Goal: Entertainment & Leisure: Browse casually

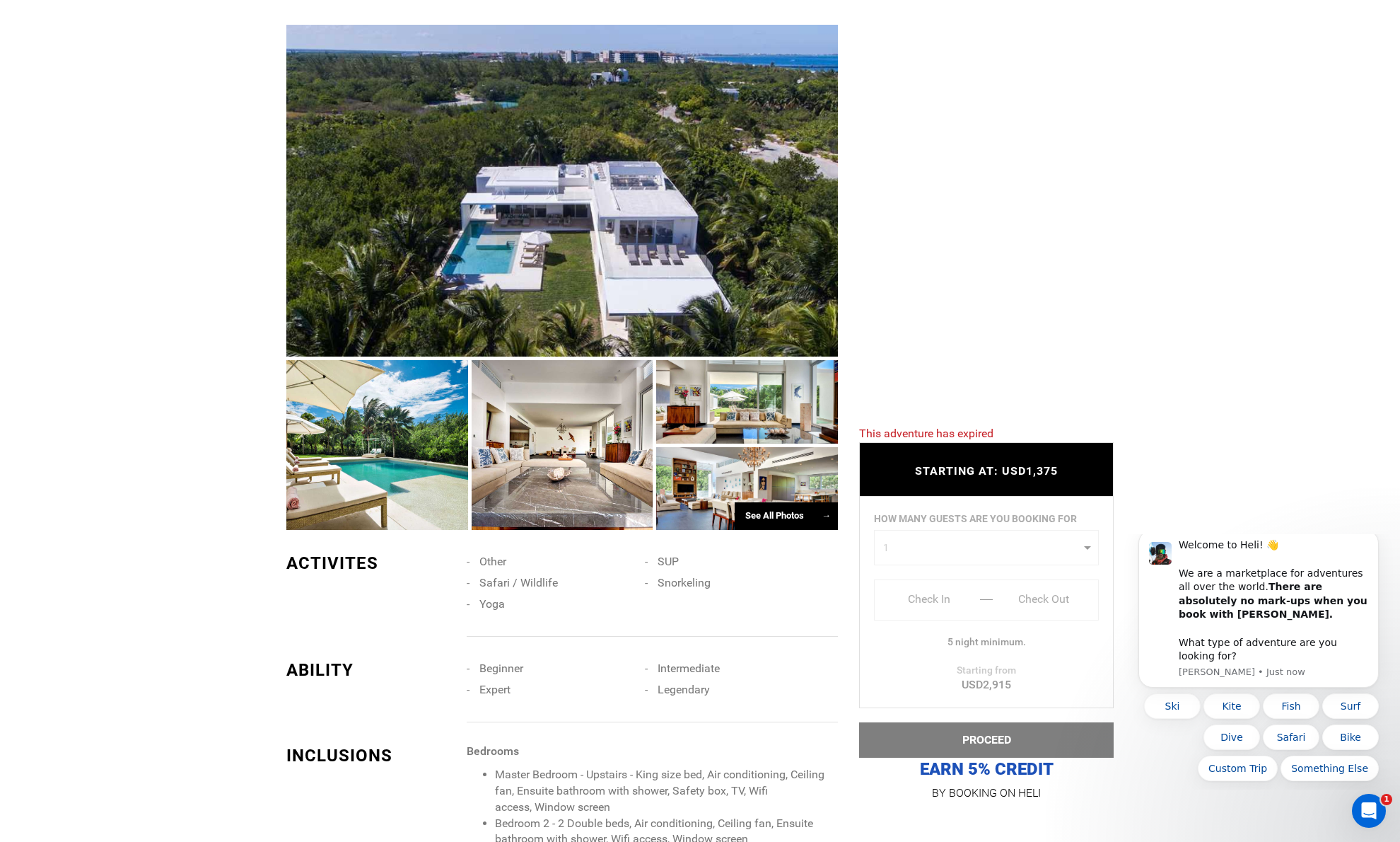
scroll to position [977, 0]
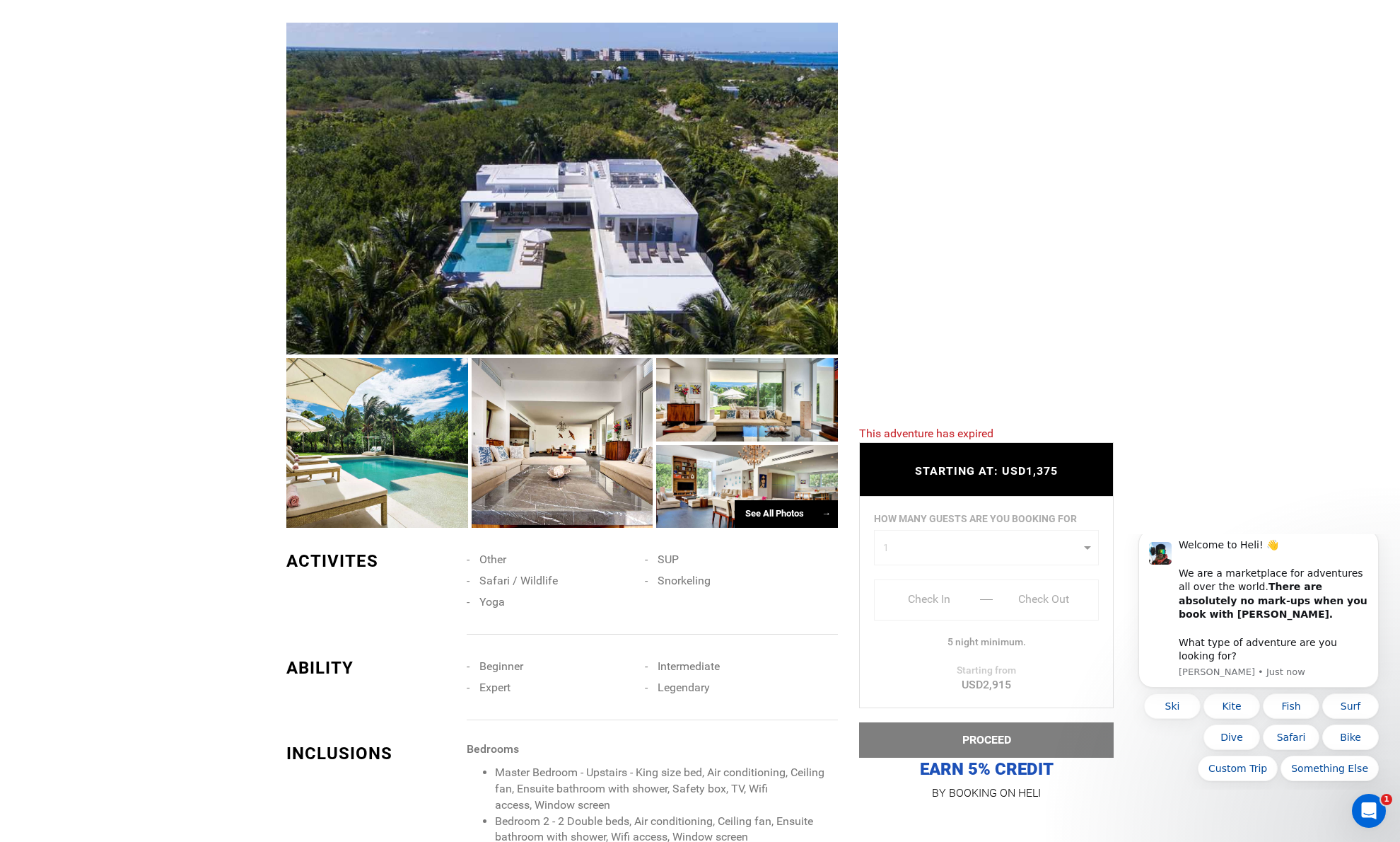
click at [769, 500] on div "See All Photos →" at bounding box center [786, 514] width 103 height 27
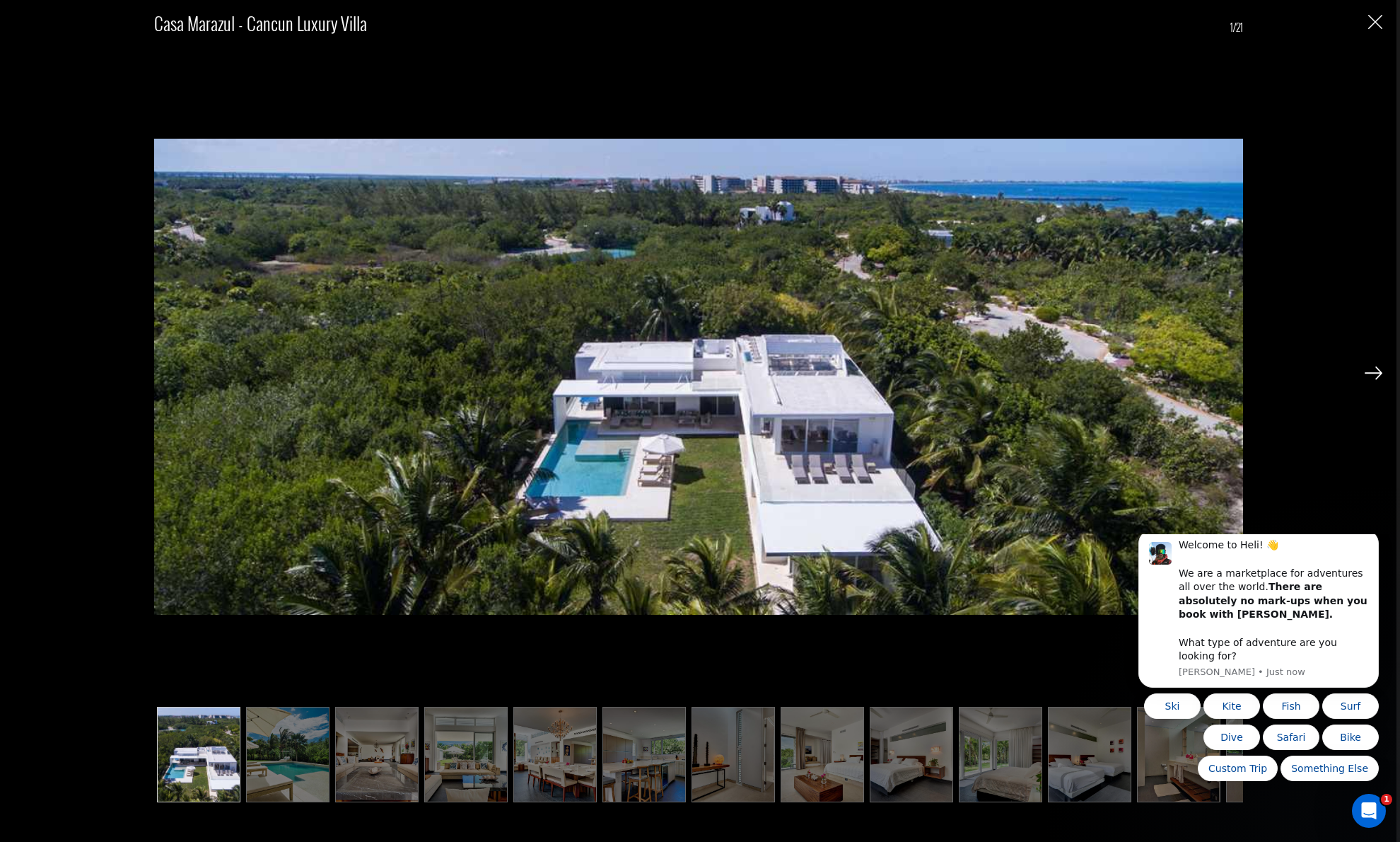
scroll to position [1271, 0]
click at [282, 755] on img at bounding box center [288, 754] width 84 height 95
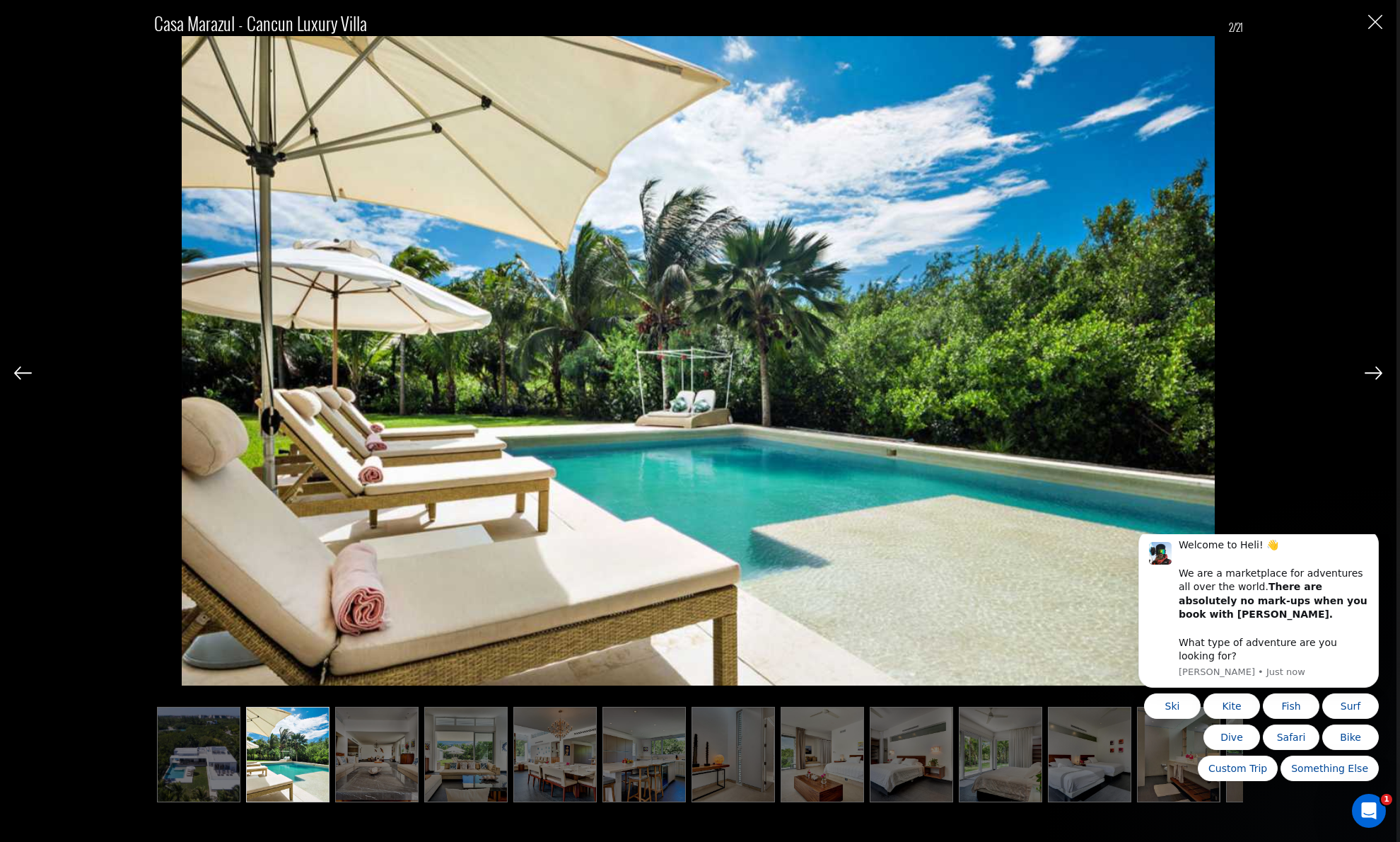
click at [375, 750] on img at bounding box center [377, 754] width 84 height 95
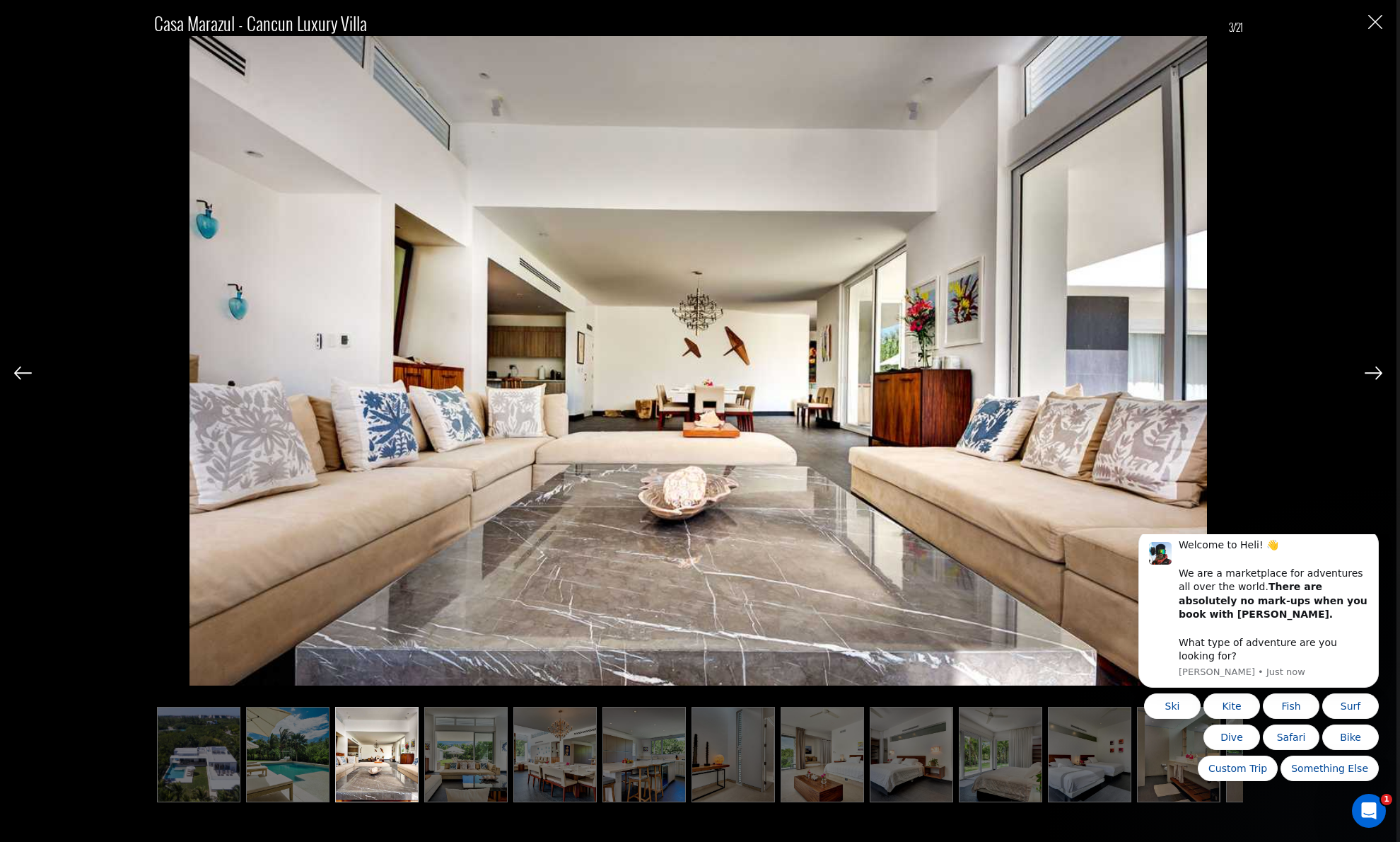
click at [445, 754] on img at bounding box center [466, 754] width 84 height 95
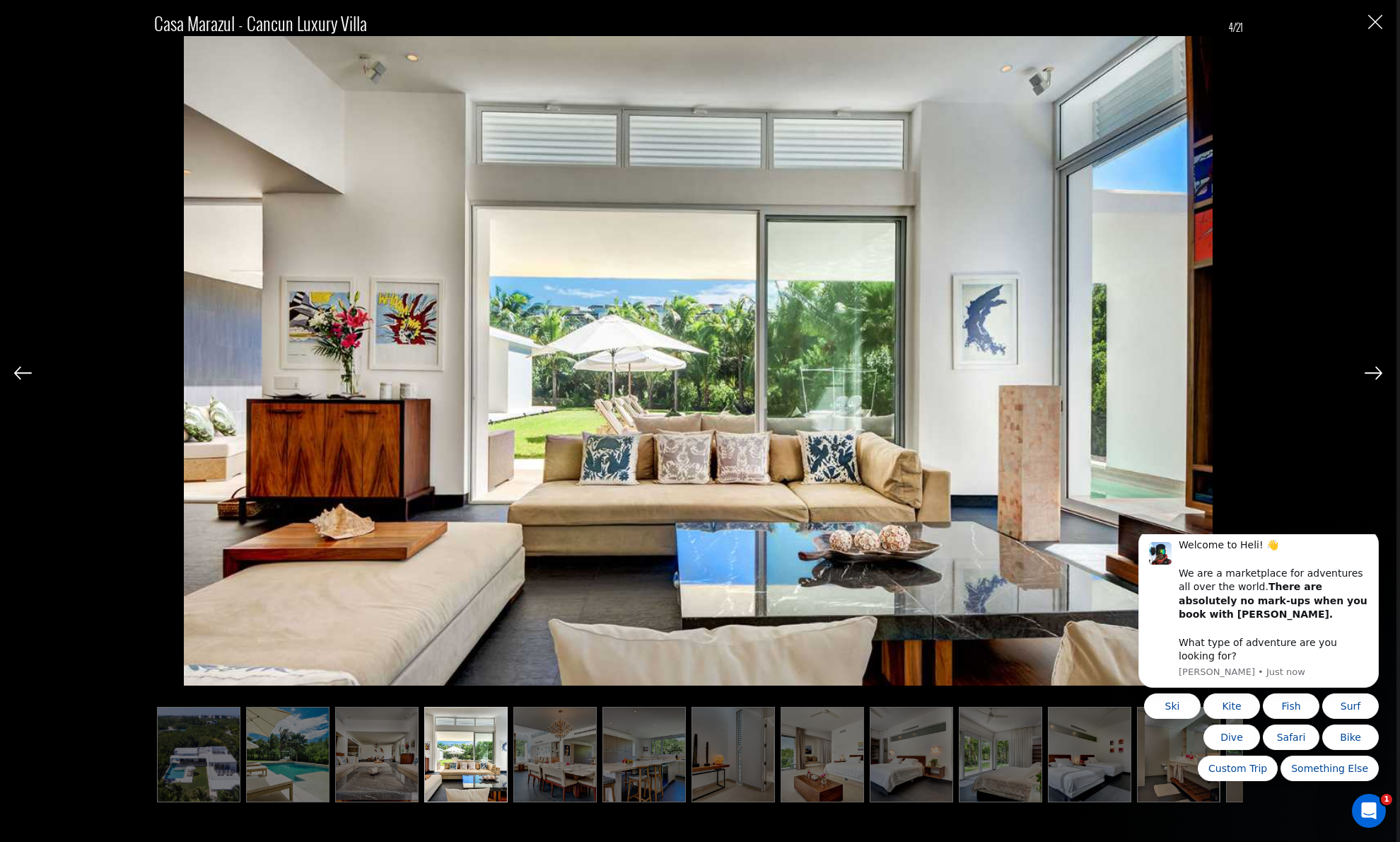
click at [549, 745] on img at bounding box center [556, 754] width 84 height 95
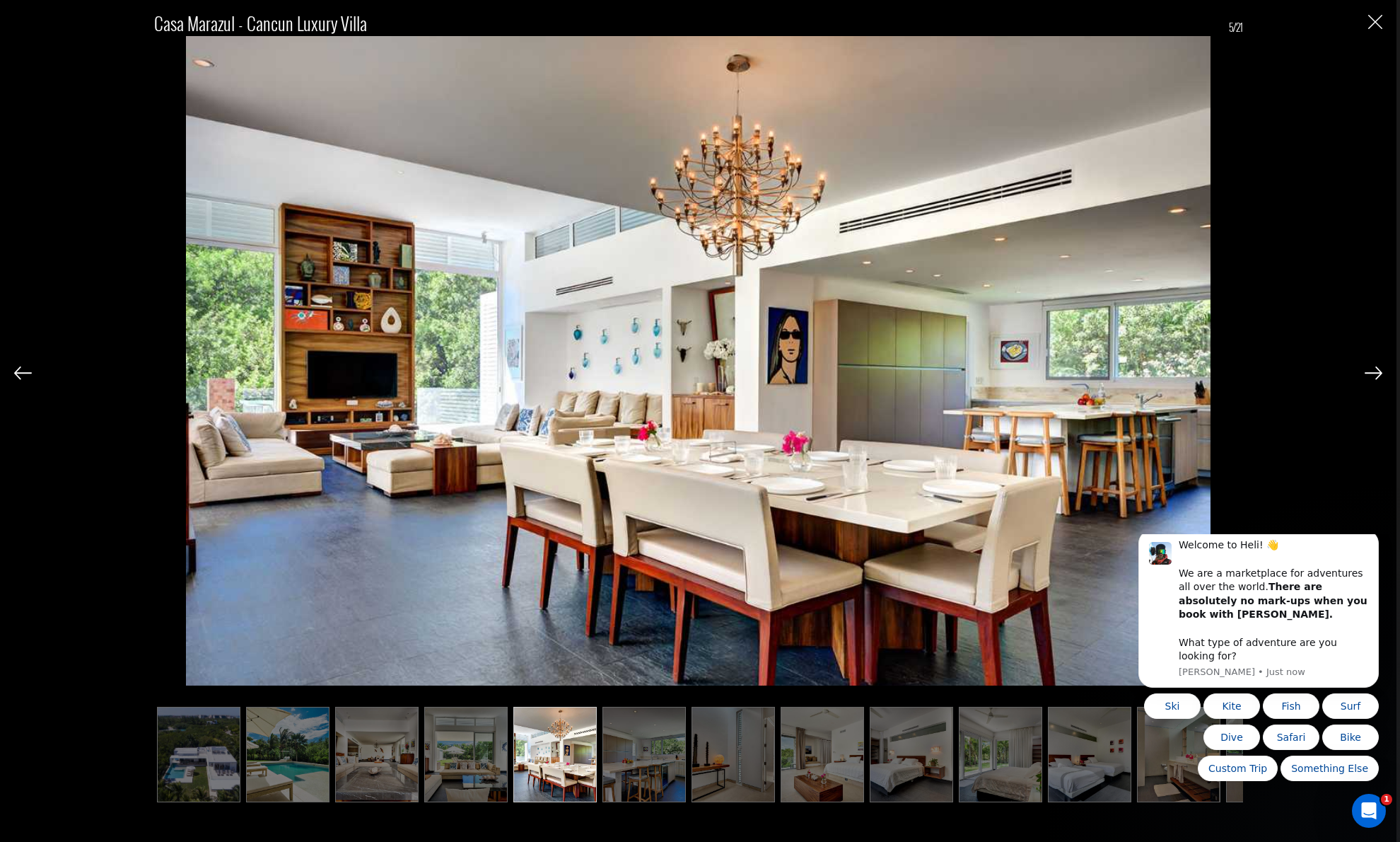
click at [640, 743] on img at bounding box center [644, 754] width 84 height 95
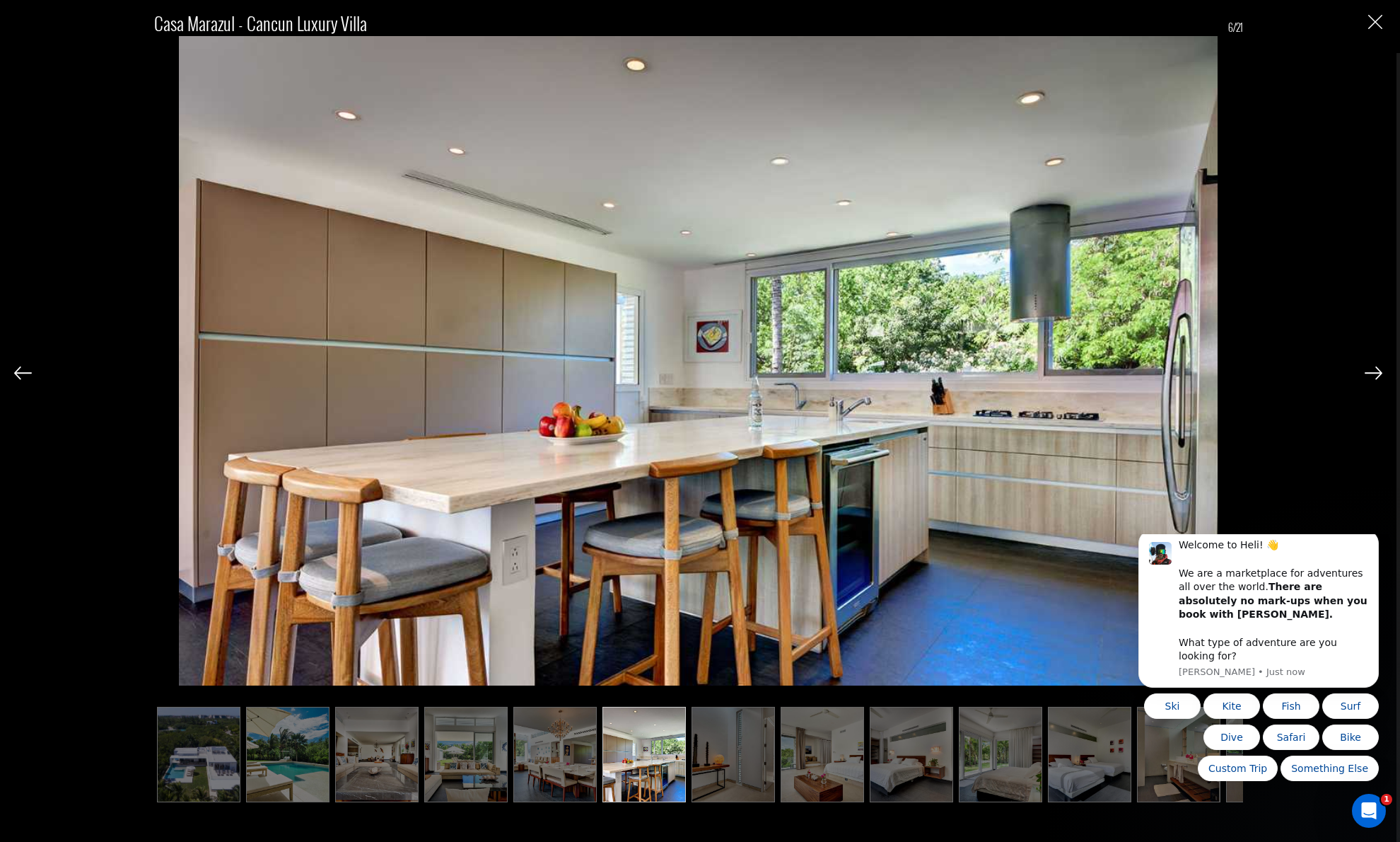
click at [733, 739] on img at bounding box center [733, 754] width 84 height 95
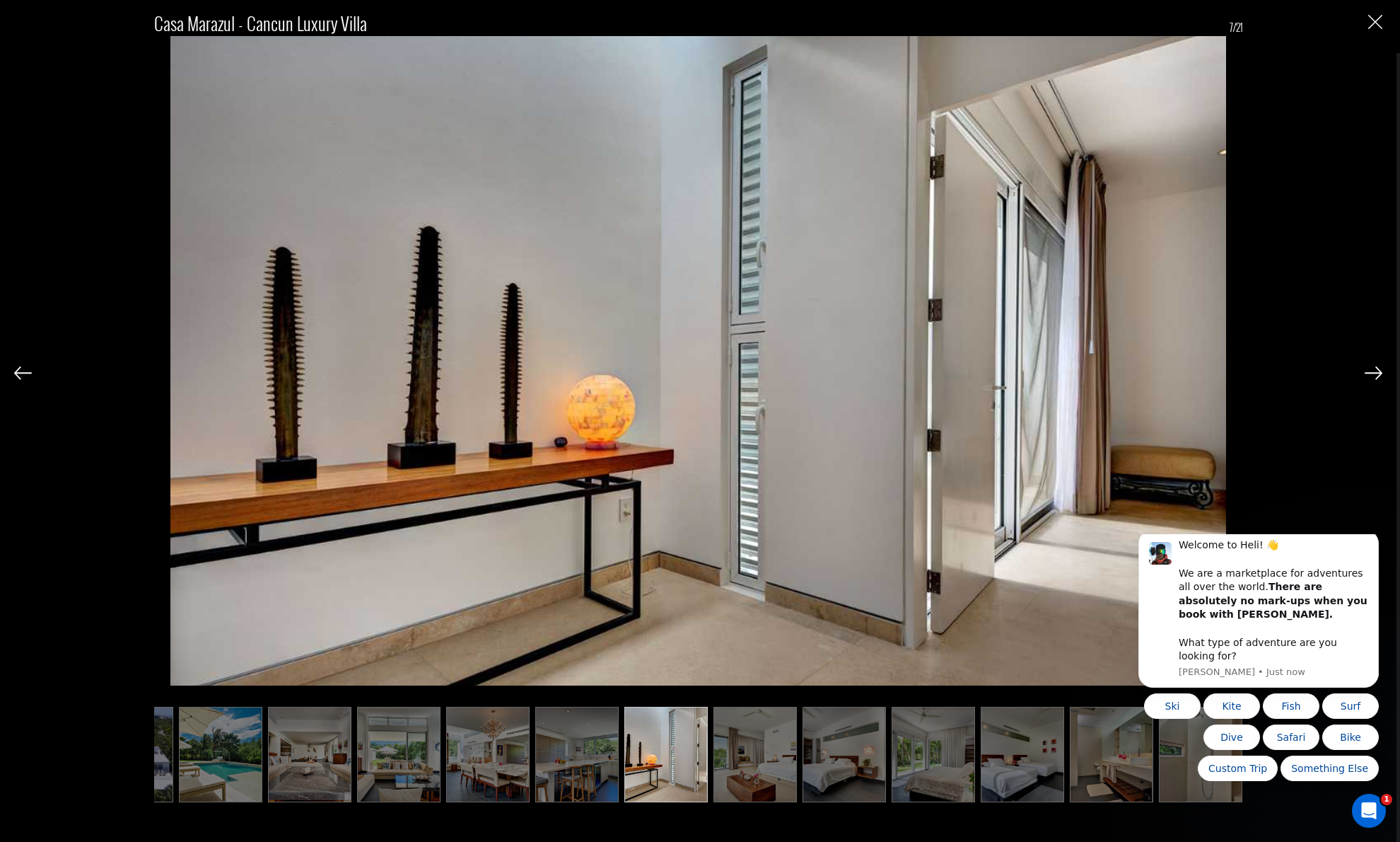
scroll to position [0, 71]
click at [842, 738] on img at bounding box center [841, 754] width 84 height 95
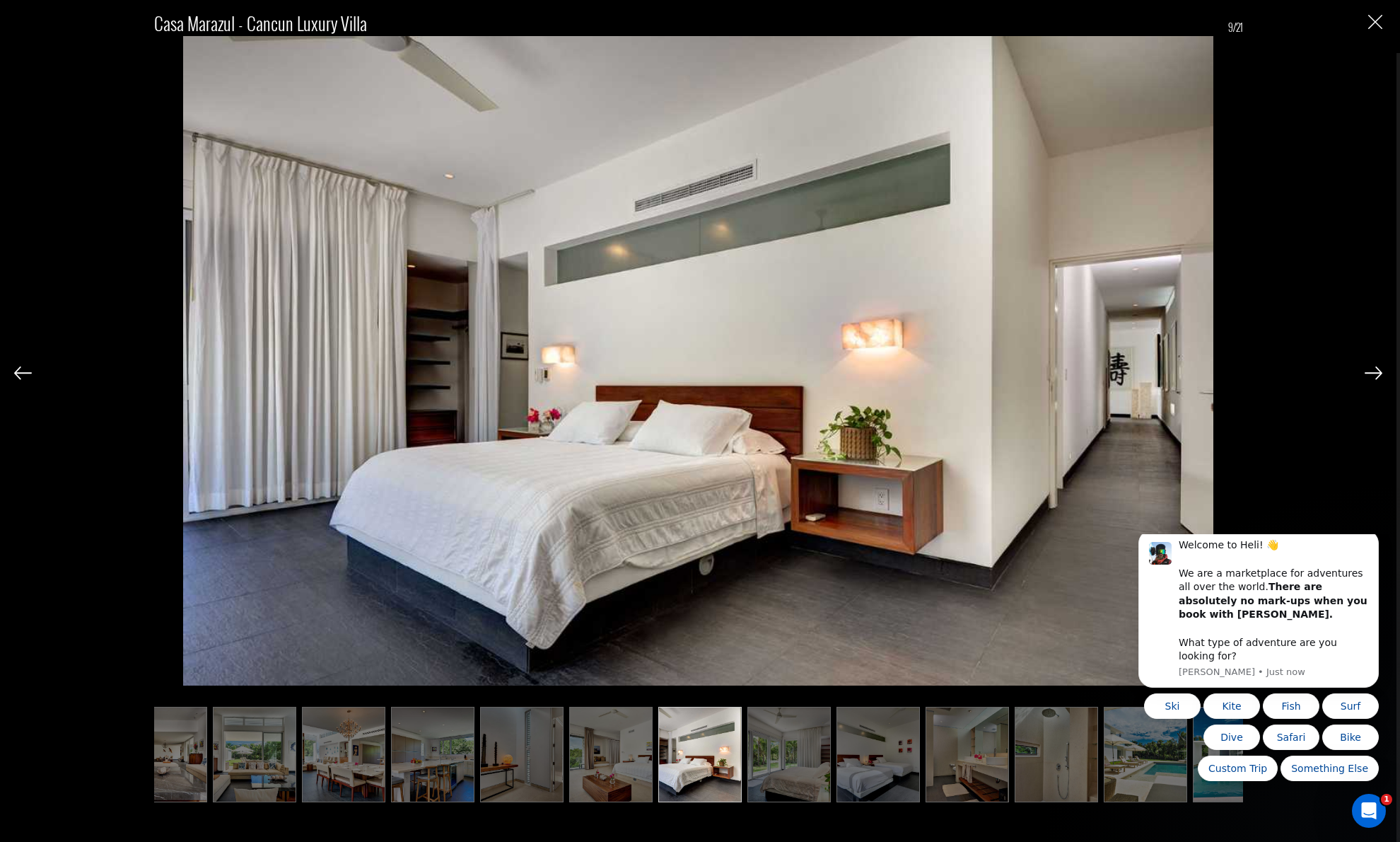
scroll to position [0, 212]
click at [967, 755] on img at bounding box center [967, 754] width 84 height 95
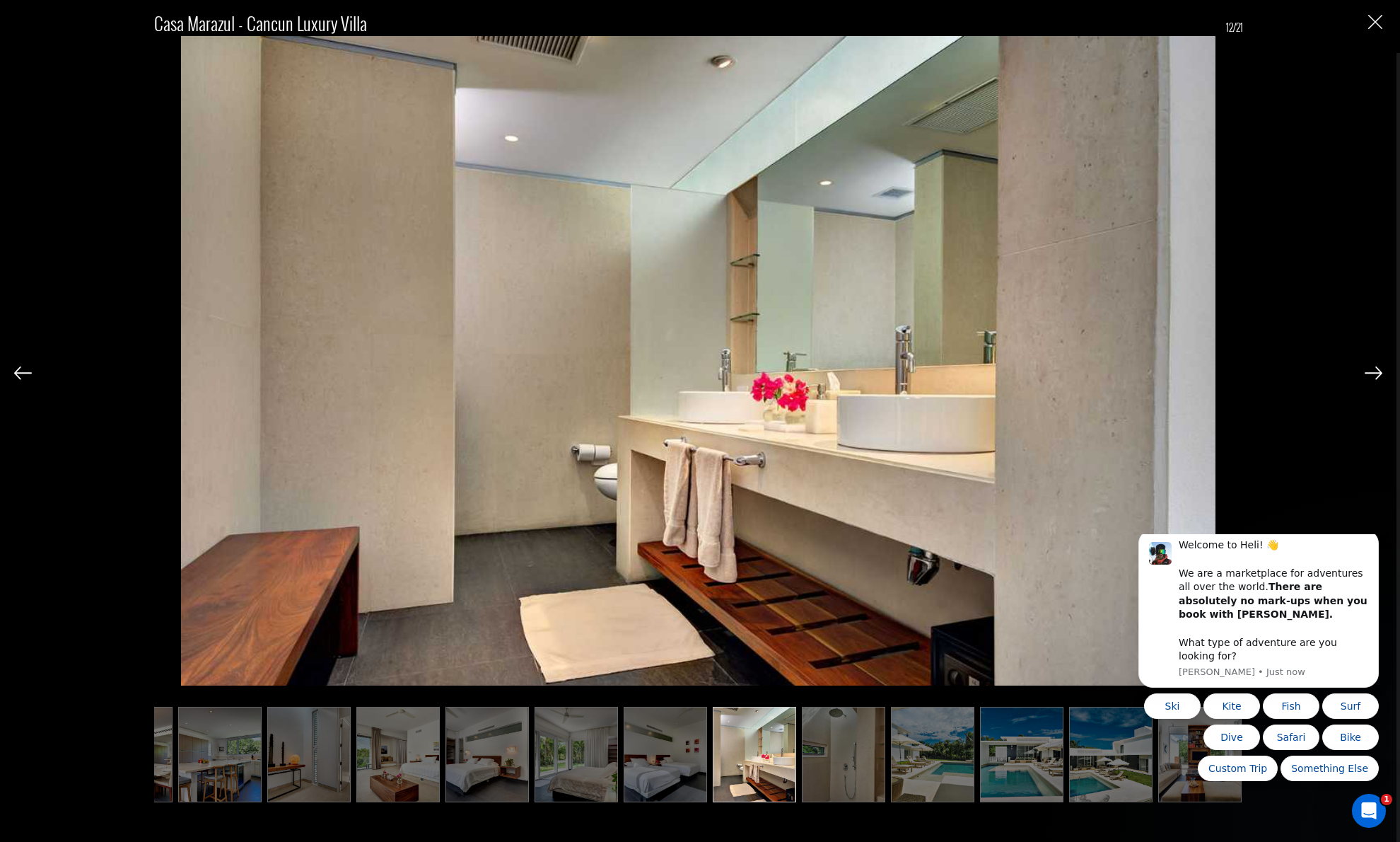
scroll to position [0, 425]
click at [961, 754] on img at bounding box center [933, 754] width 84 height 95
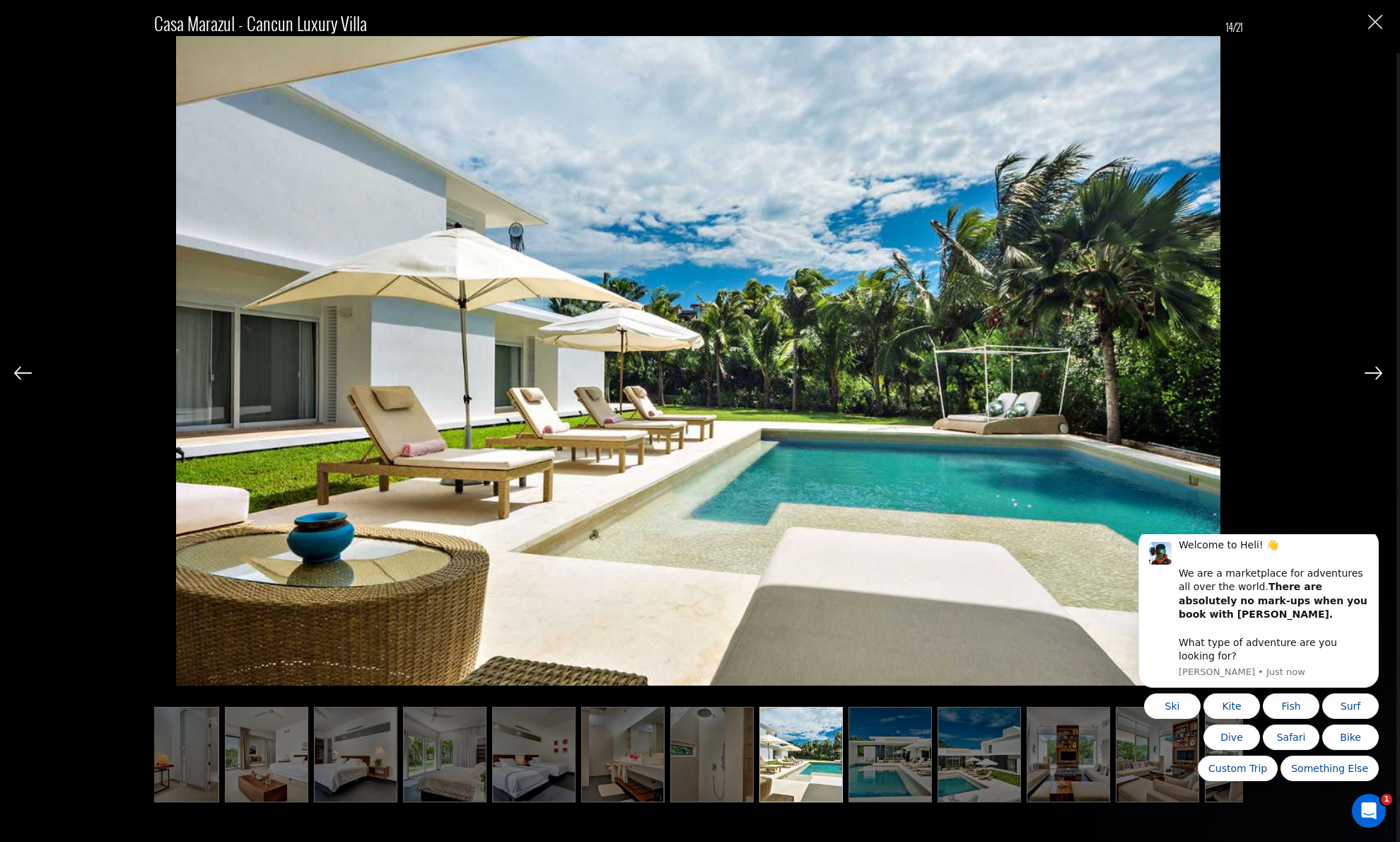
scroll to position [0, 566]
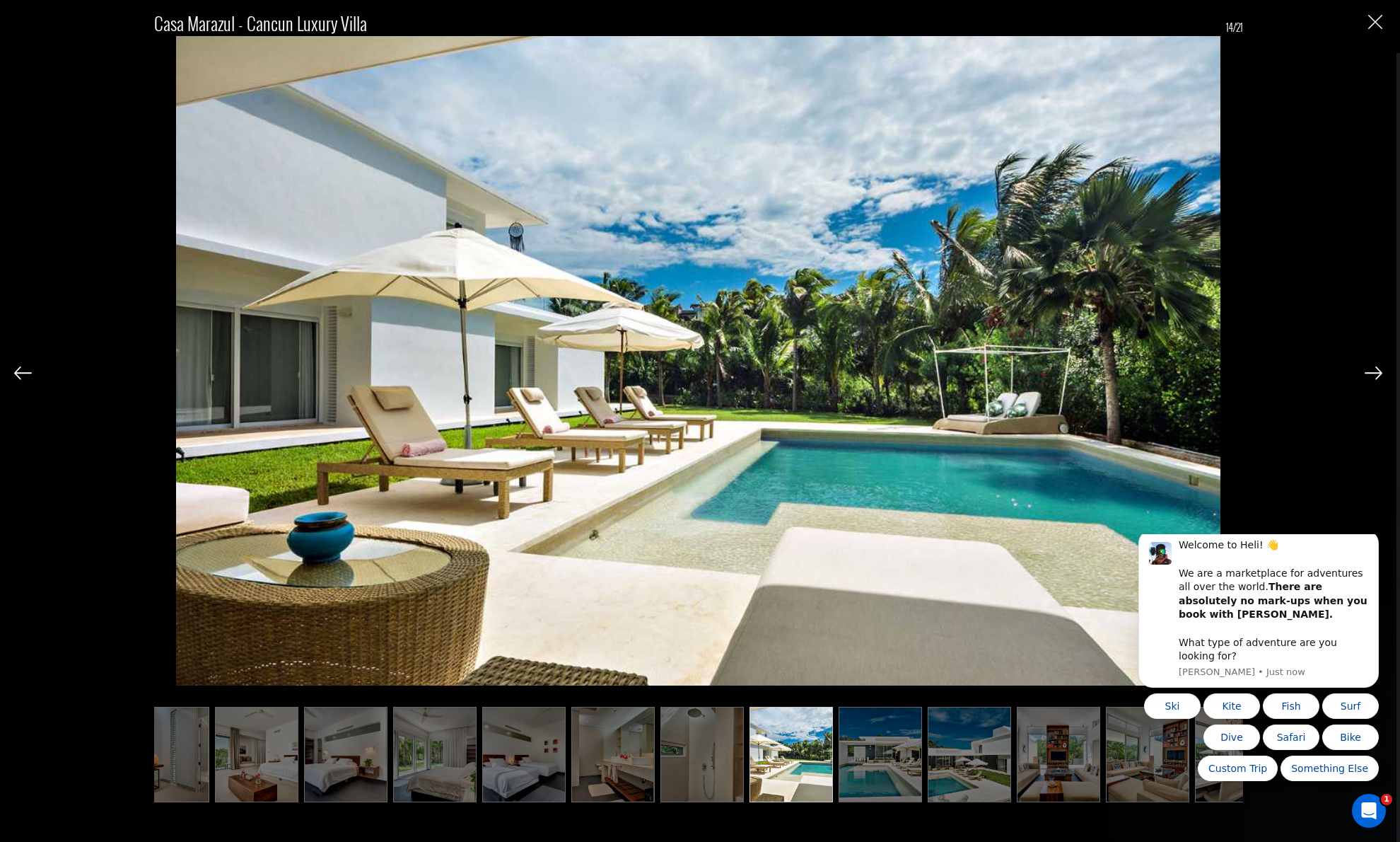
click at [961, 754] on img at bounding box center [970, 754] width 84 height 95
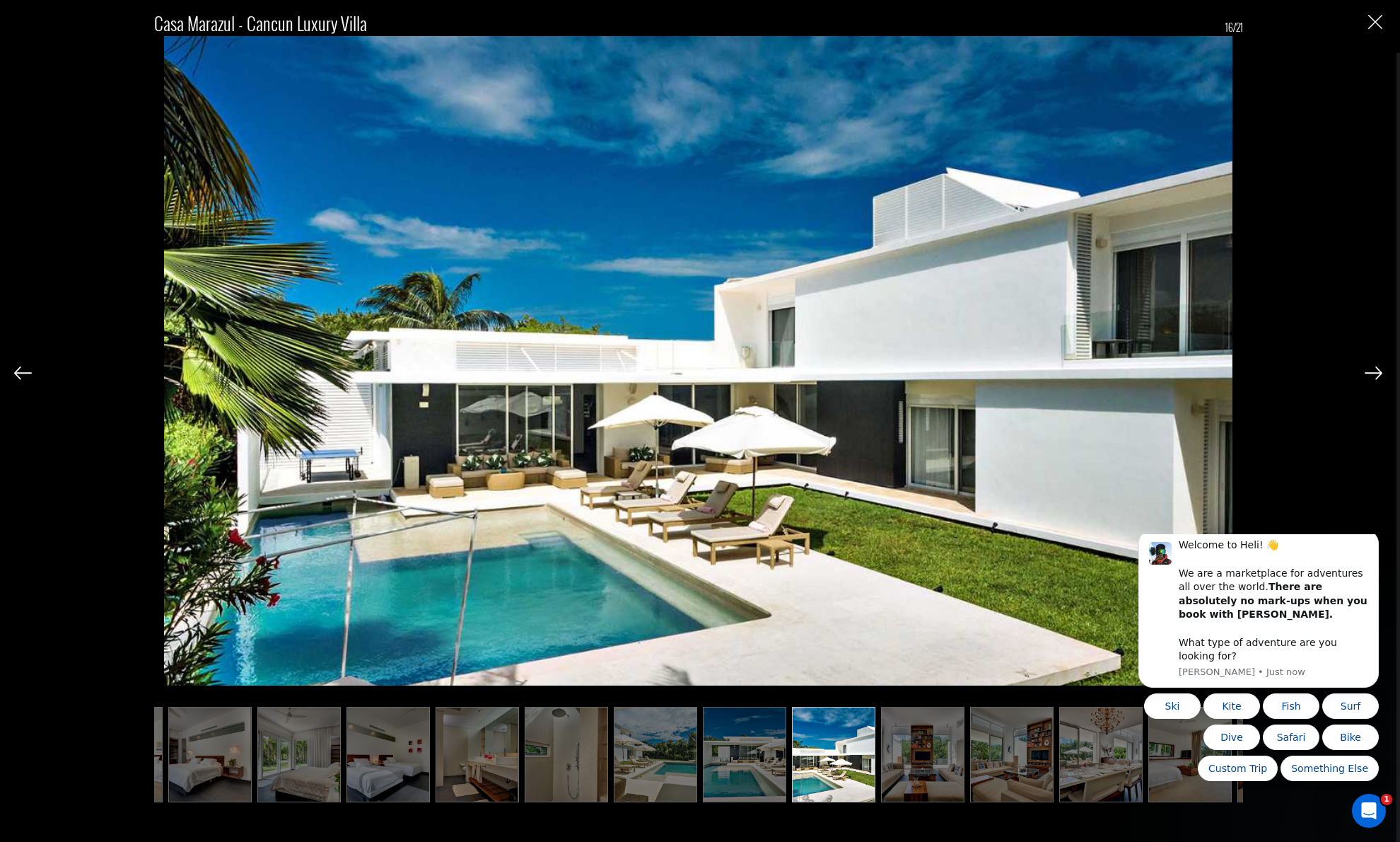
scroll to position [0, 708]
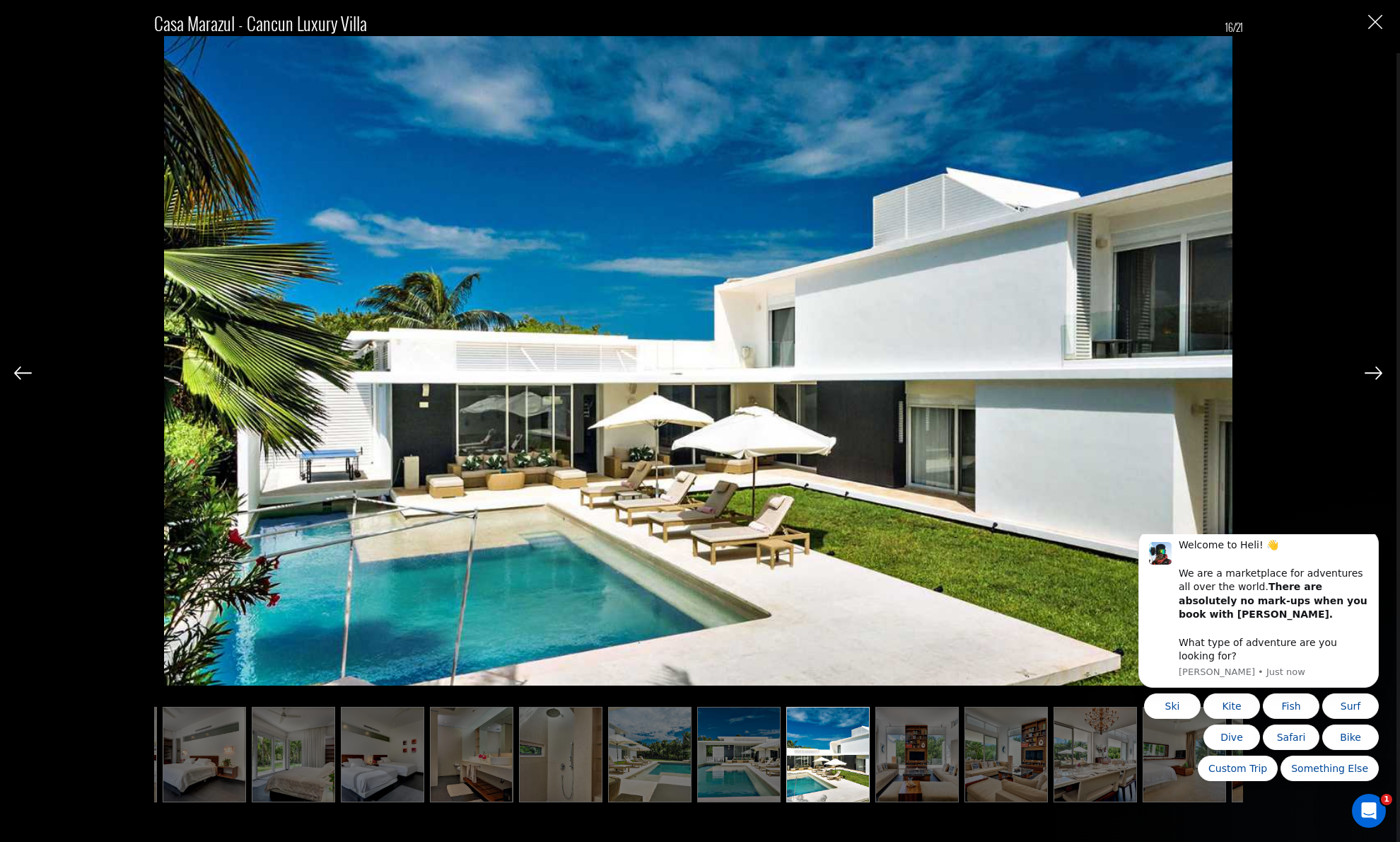
click at [960, 754] on ul at bounding box center [699, 754] width 1089 height 95
click at [913, 765] on img at bounding box center [918, 754] width 84 height 95
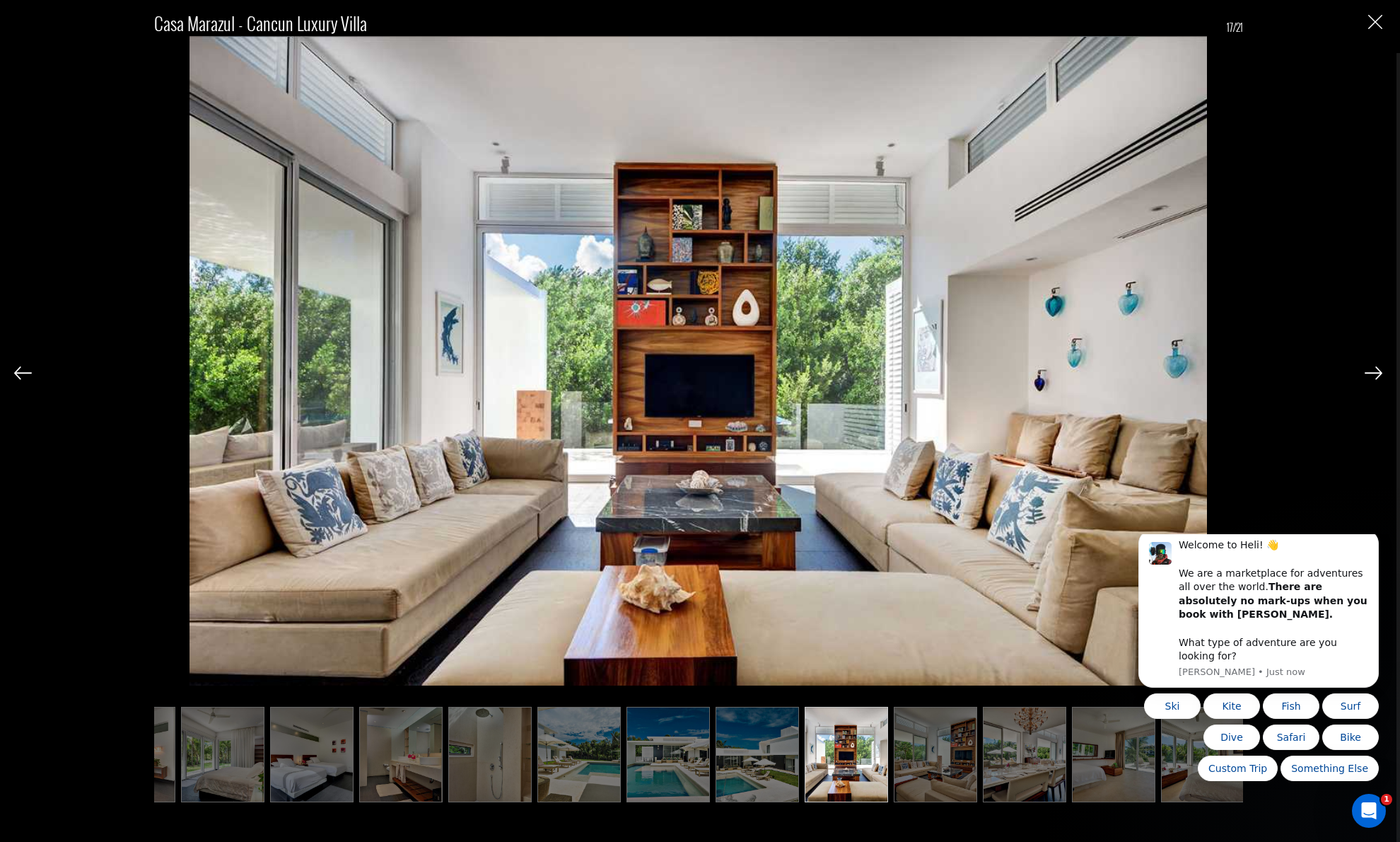
scroll to position [0, 778]
click at [926, 760] on img at bounding box center [936, 754] width 84 height 95
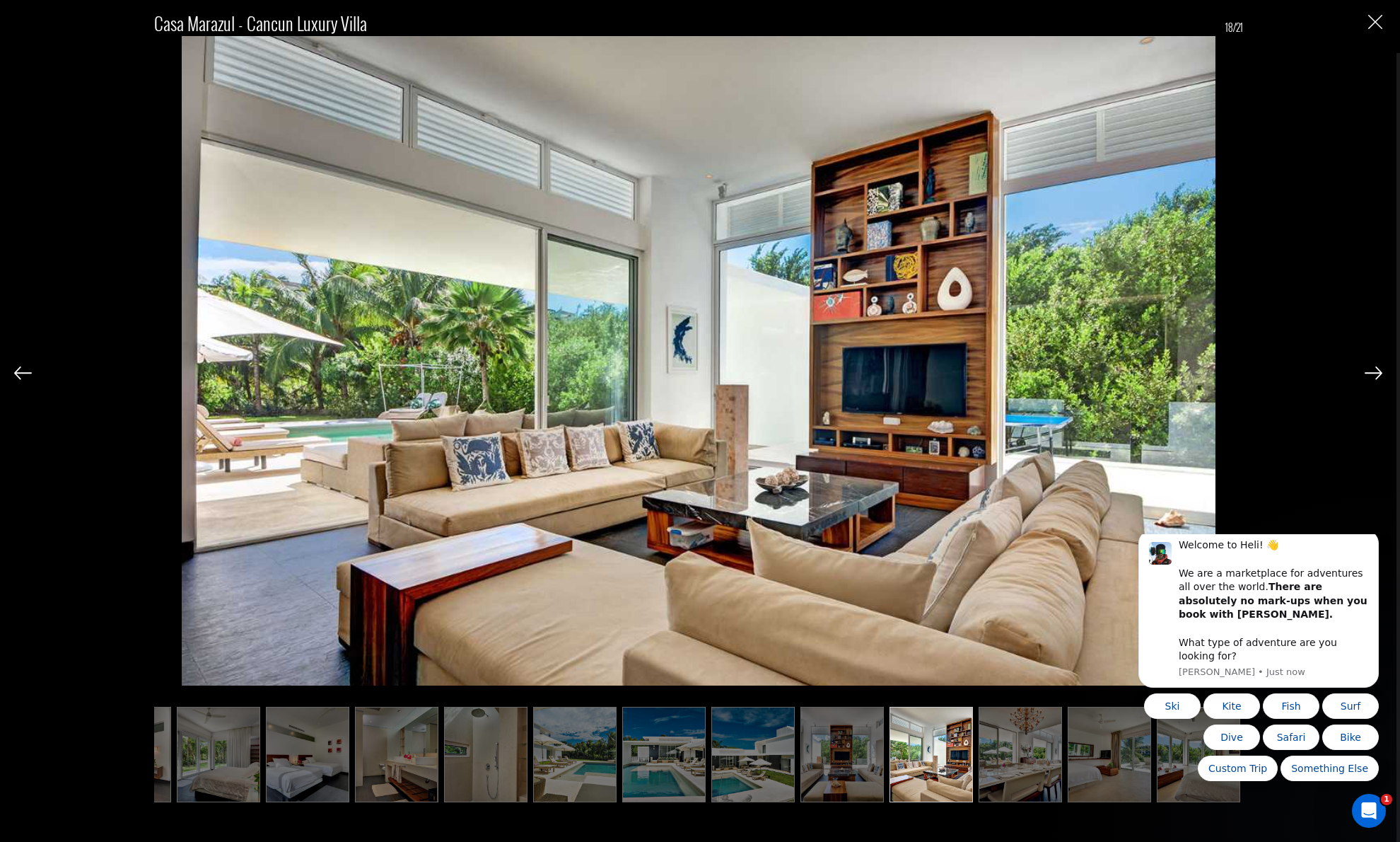
click at [1012, 742] on img at bounding box center [1020, 754] width 84 height 95
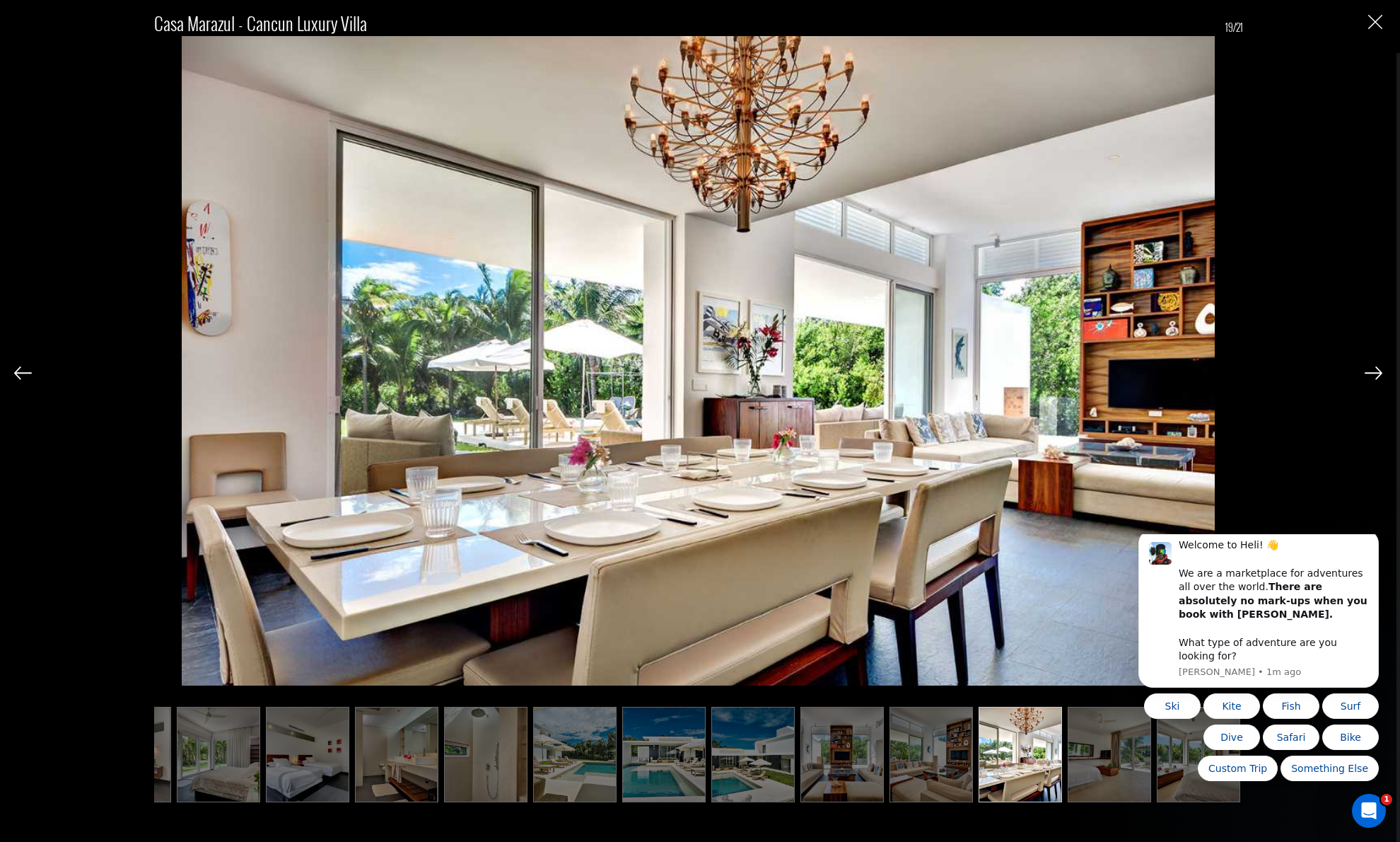
click at [1092, 749] on img at bounding box center [1110, 754] width 84 height 95
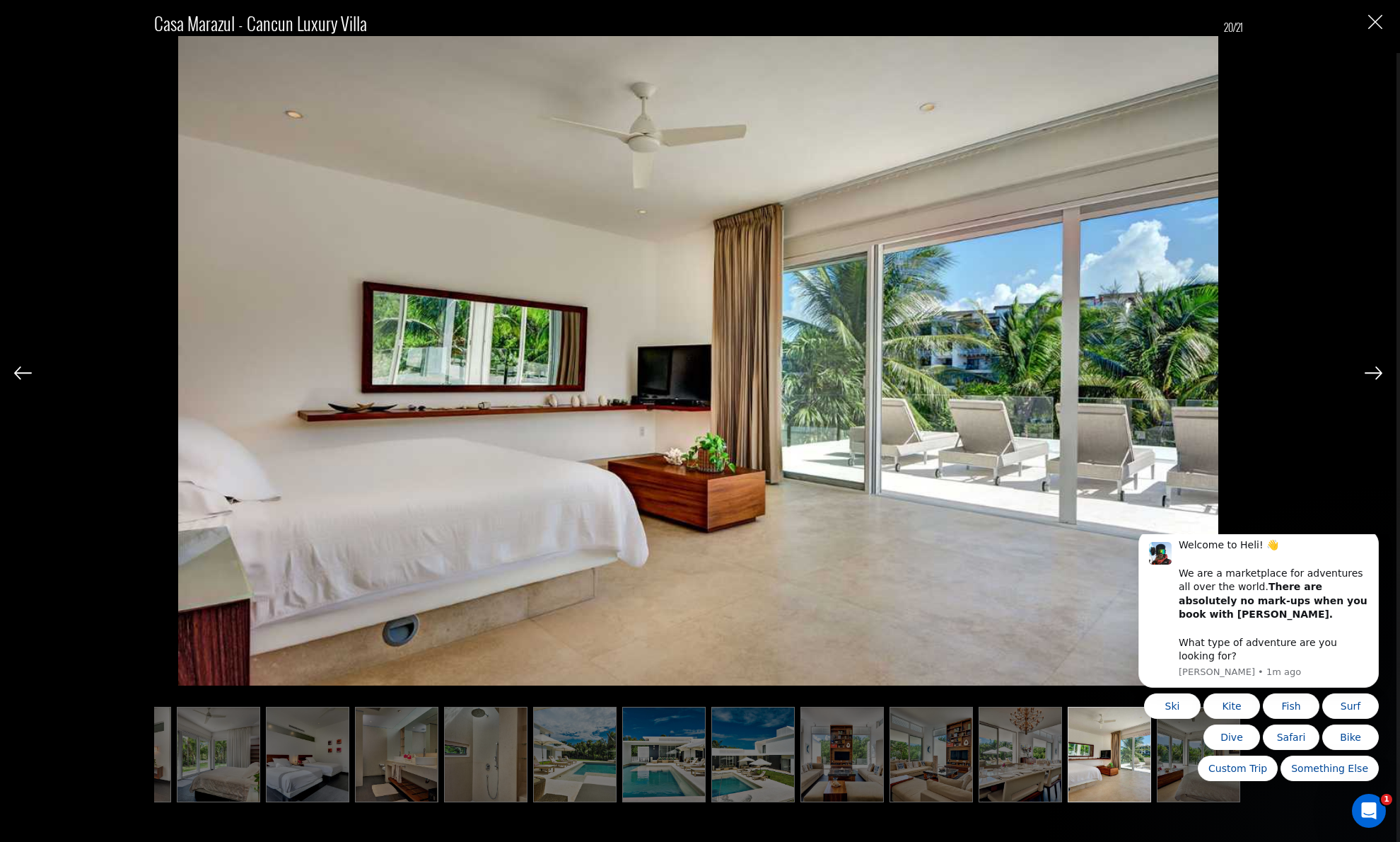
click at [1173, 762] on div "Ski Kite Fish Surf Dive Safari Bike Custom Trip Something Else" at bounding box center [1258, 737] width 240 height 88
click at [1372, 371] on img at bounding box center [1373, 373] width 18 height 13
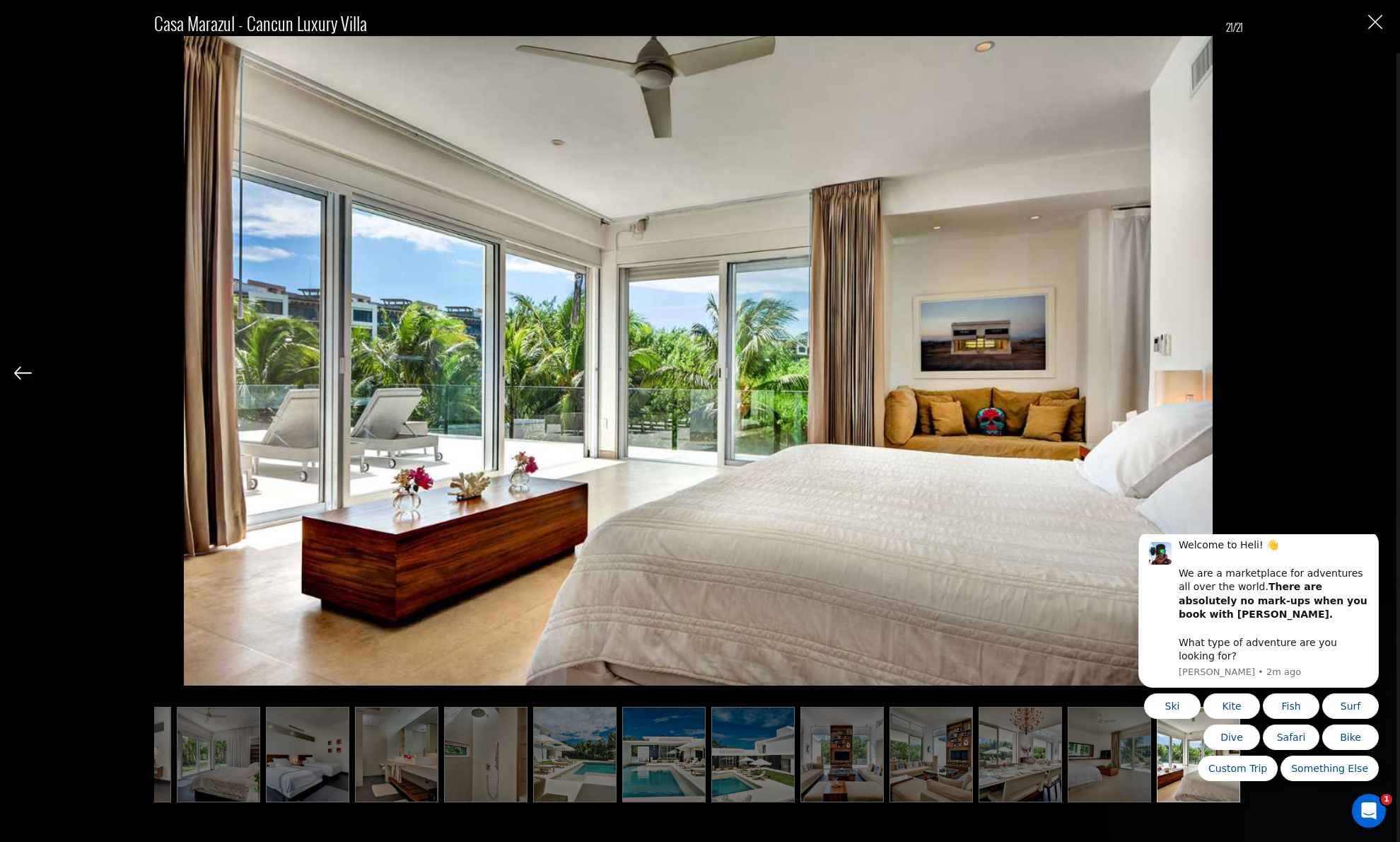
click at [23, 368] on img at bounding box center [23, 373] width 18 height 13
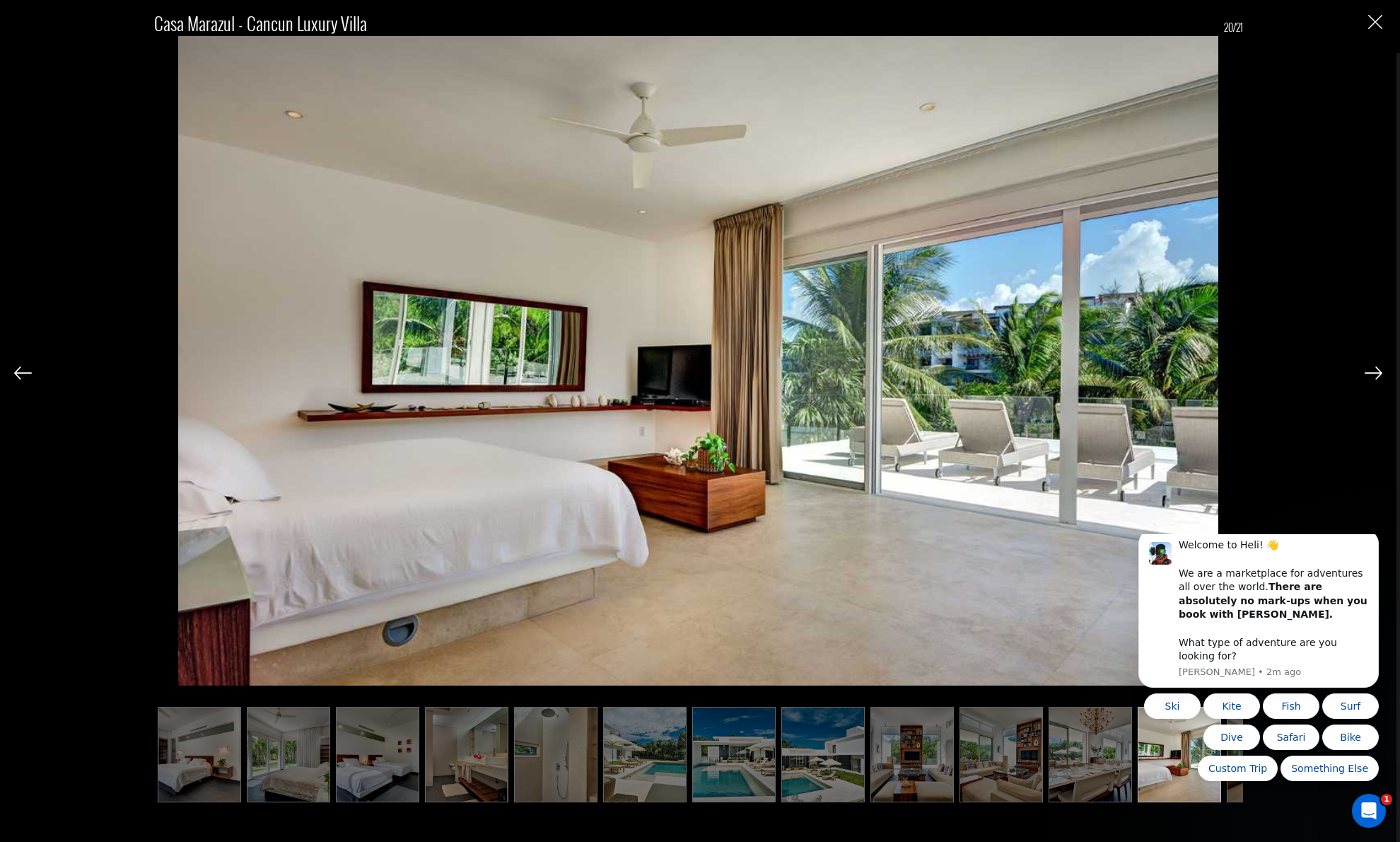
scroll to position [0, 712]
click at [1375, 372] on img at bounding box center [1373, 373] width 18 height 13
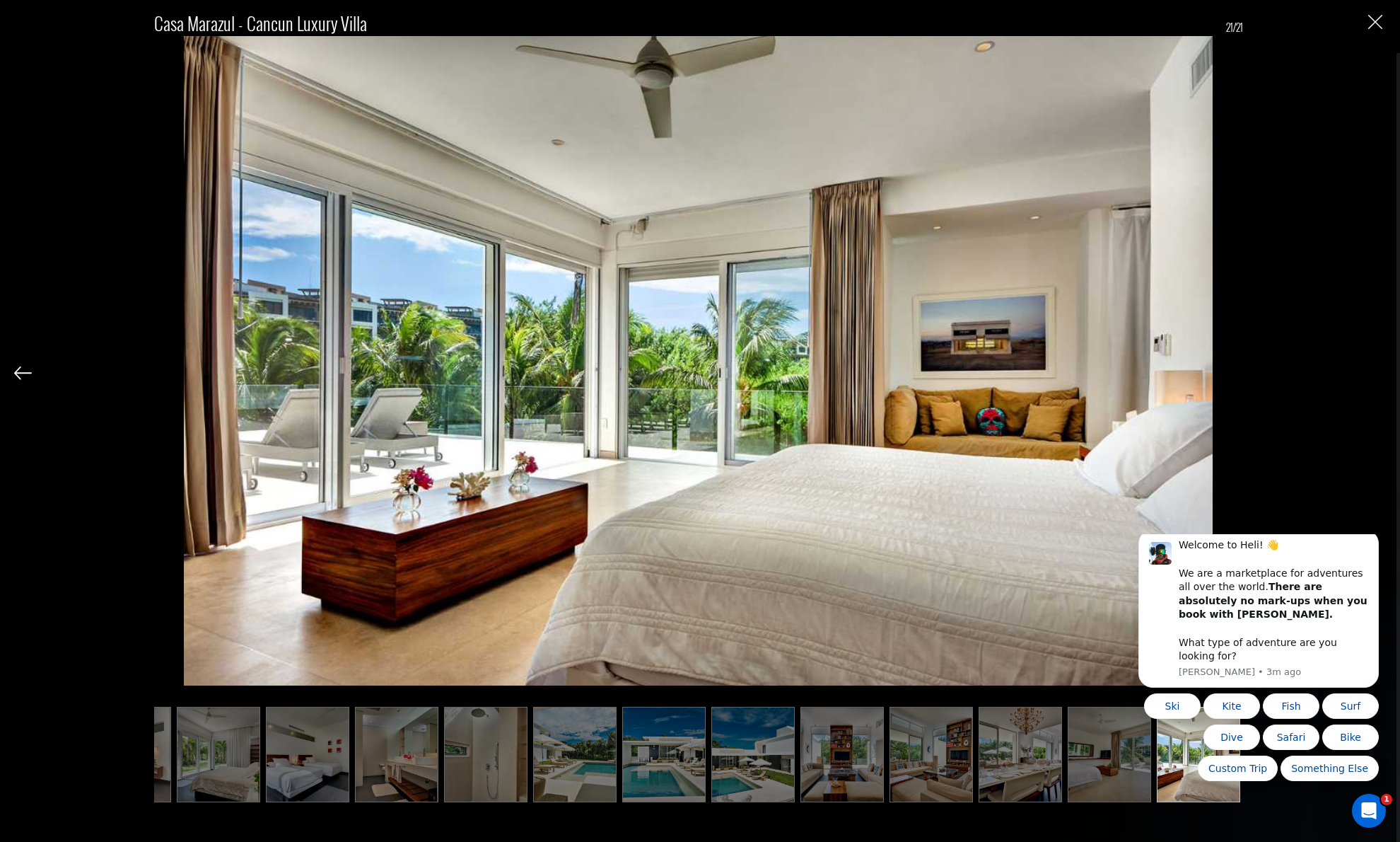
scroll to position [557, 0]
click at [1376, 22] on img "Close" at bounding box center [1376, 22] width 14 height 14
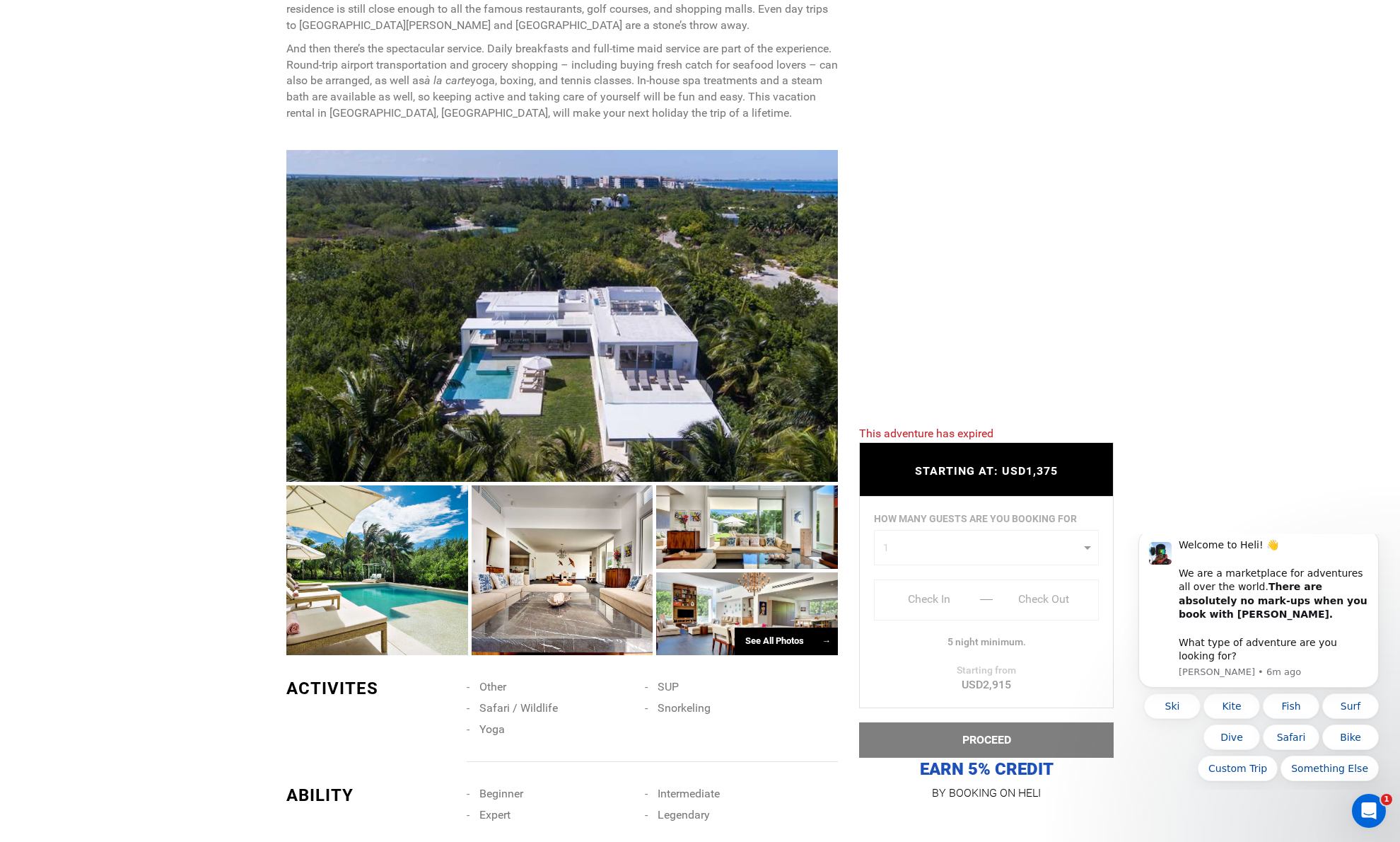
scroll to position [867, 0]
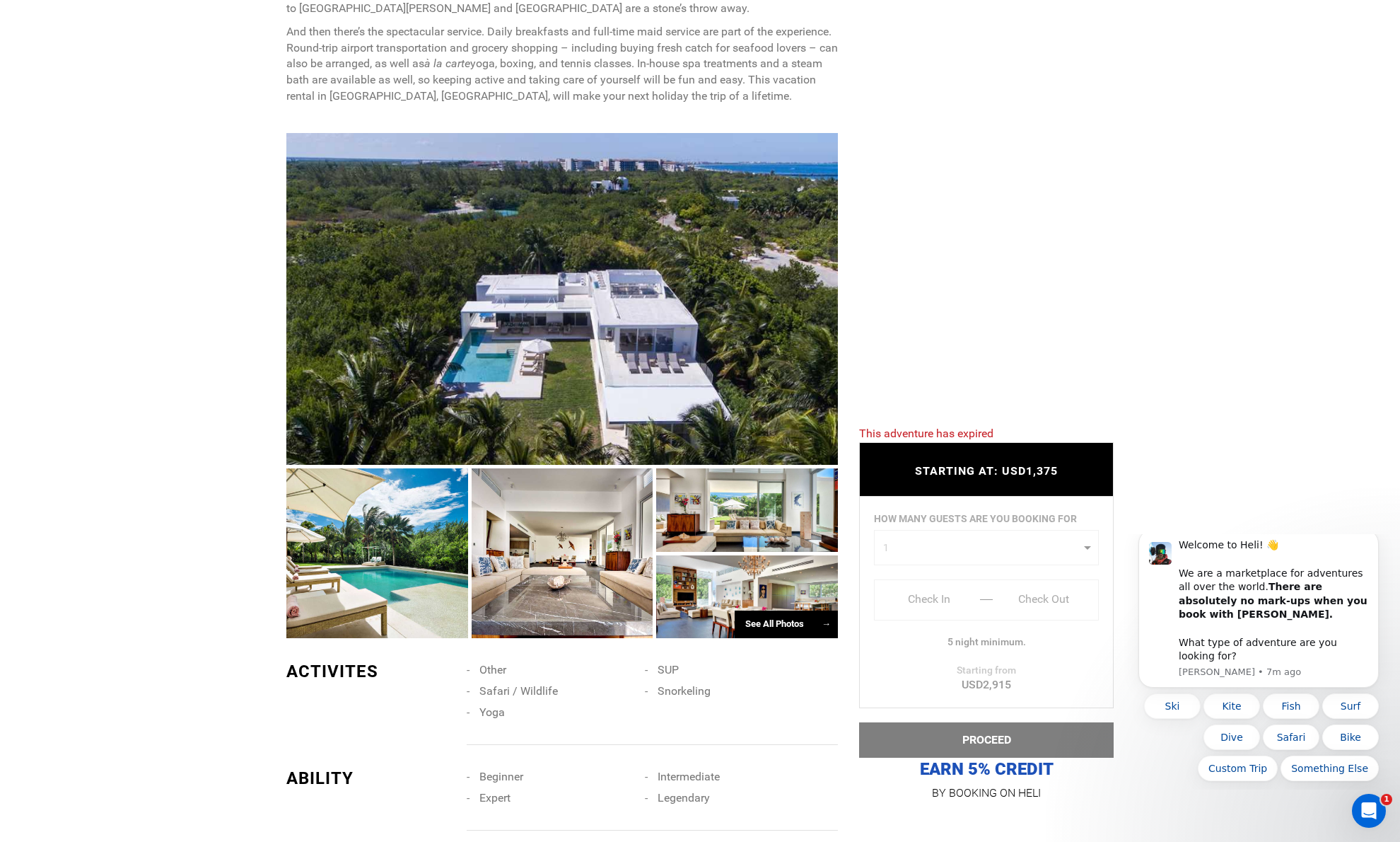
click at [780, 610] on div "See All Photos →" at bounding box center [786, 624] width 103 height 27
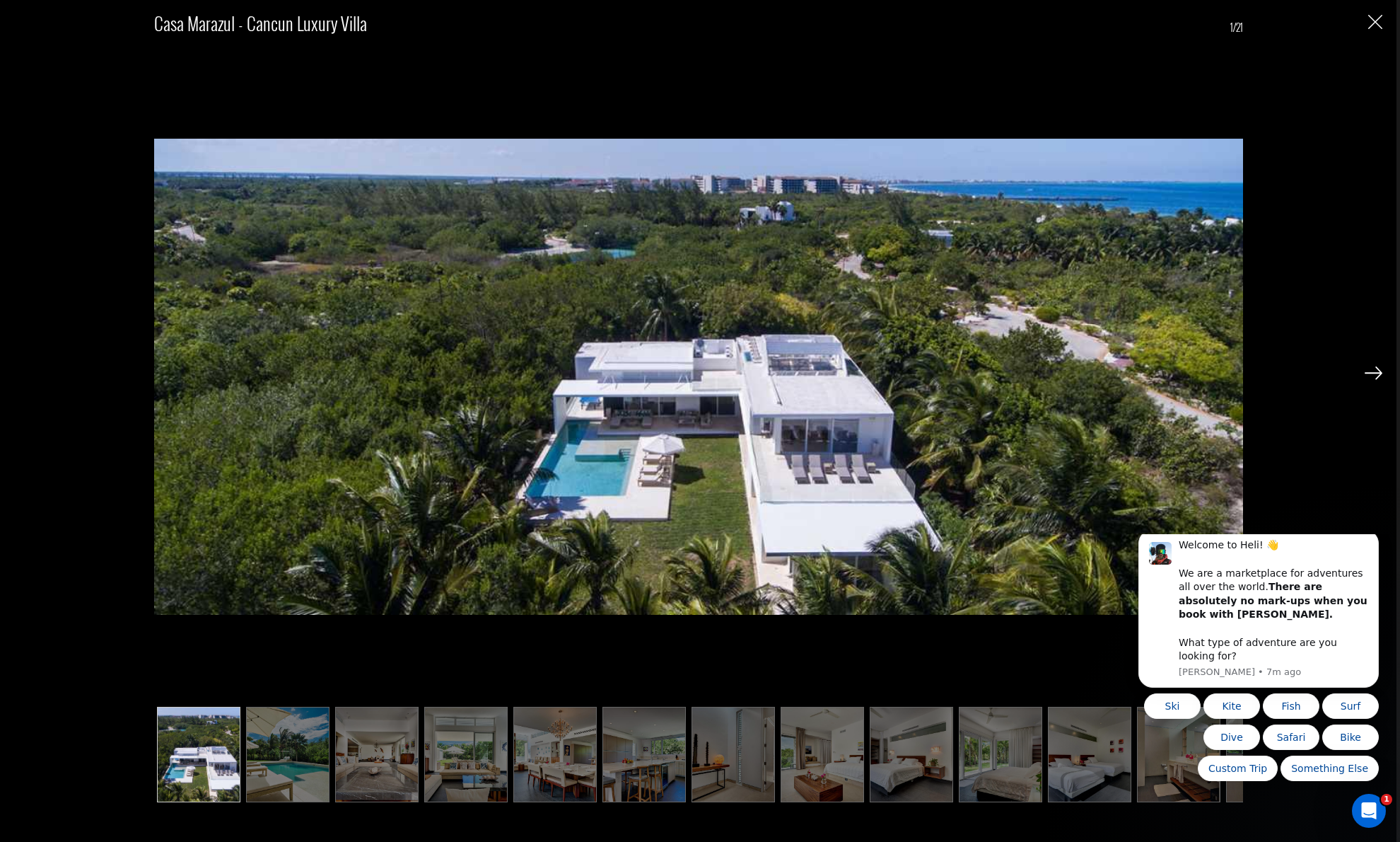
click at [1371, 375] on img at bounding box center [1373, 373] width 18 height 13
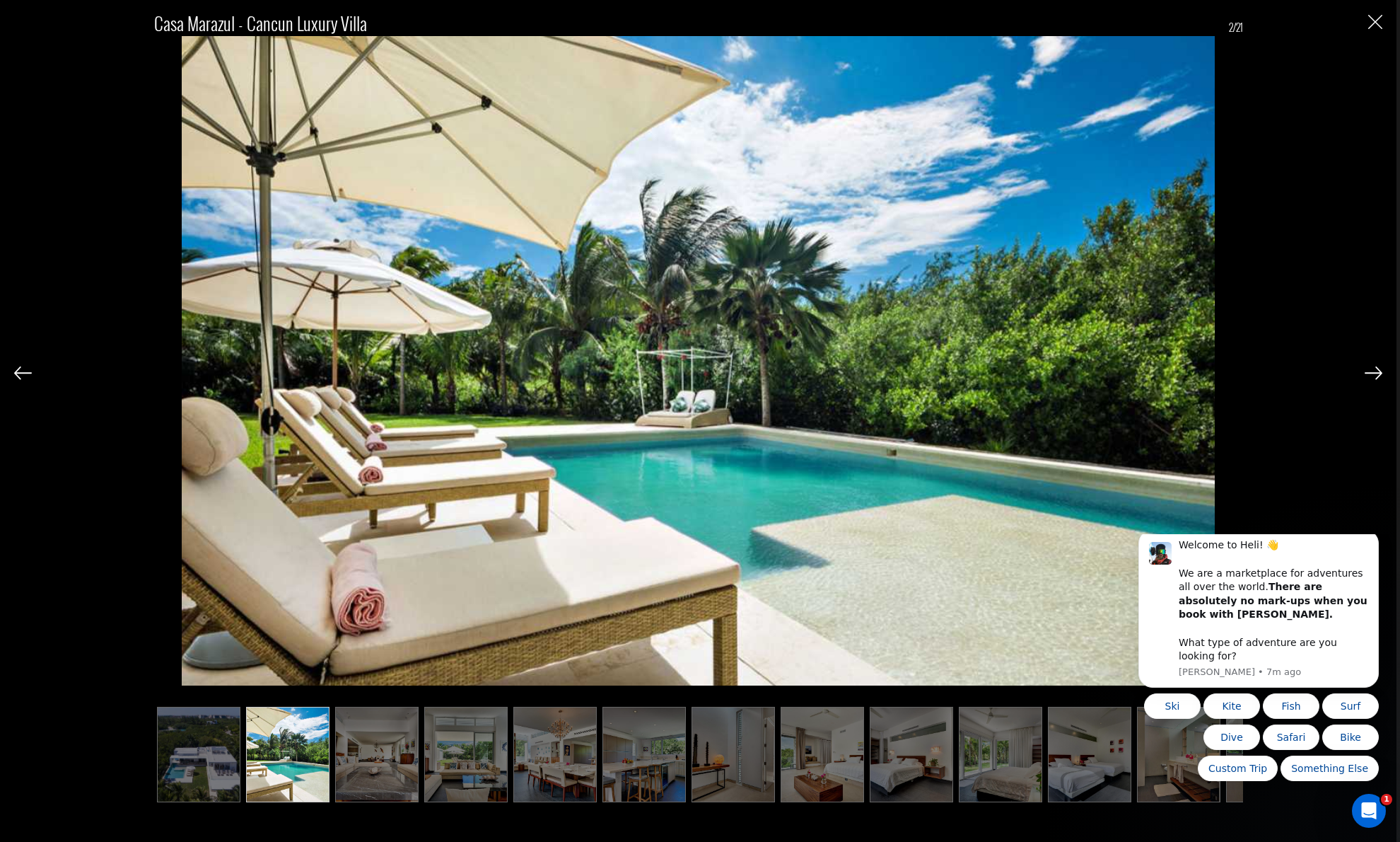
click at [1373, 372] on img at bounding box center [1373, 373] width 18 height 13
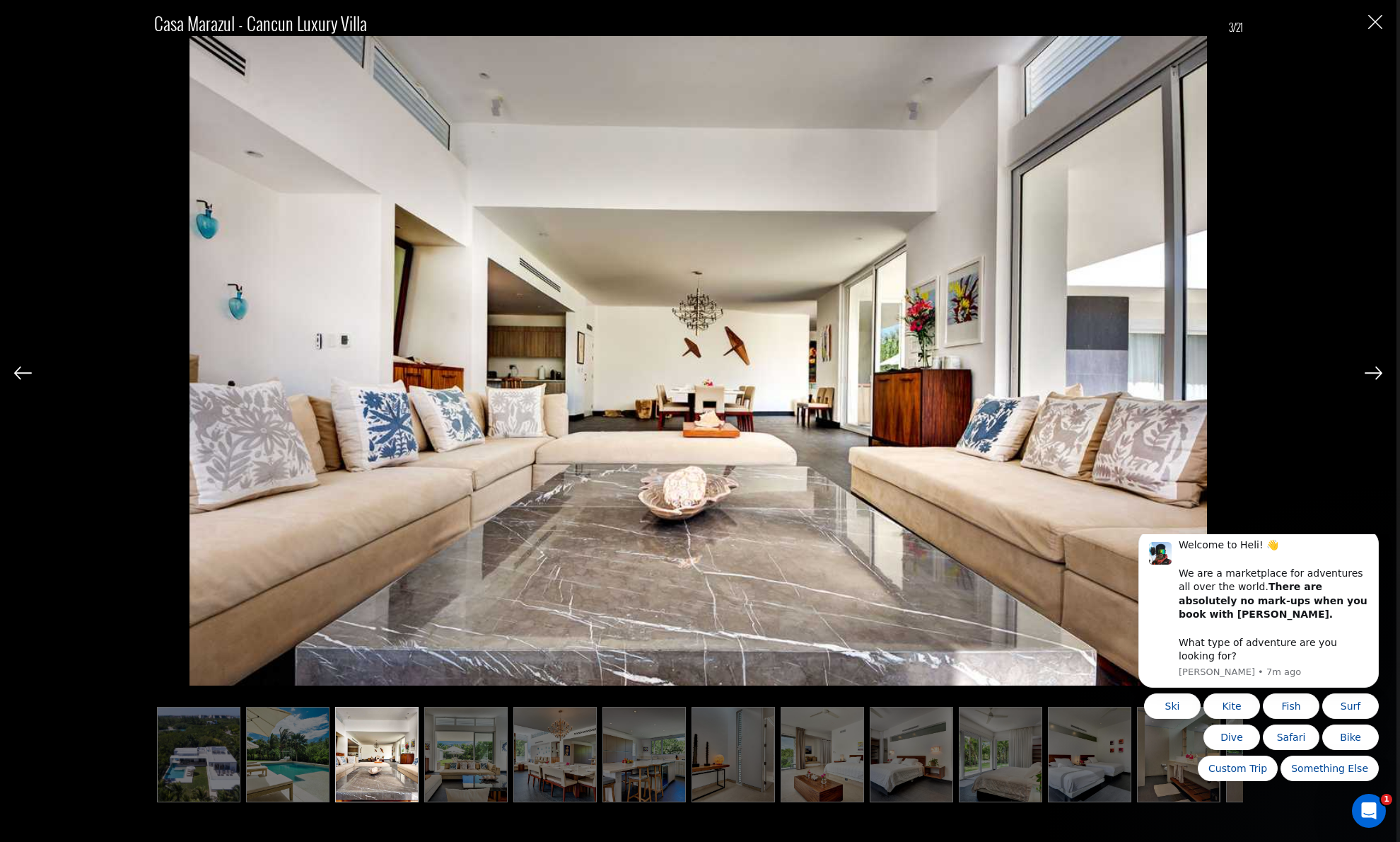
click at [1373, 371] on img at bounding box center [1373, 373] width 18 height 13
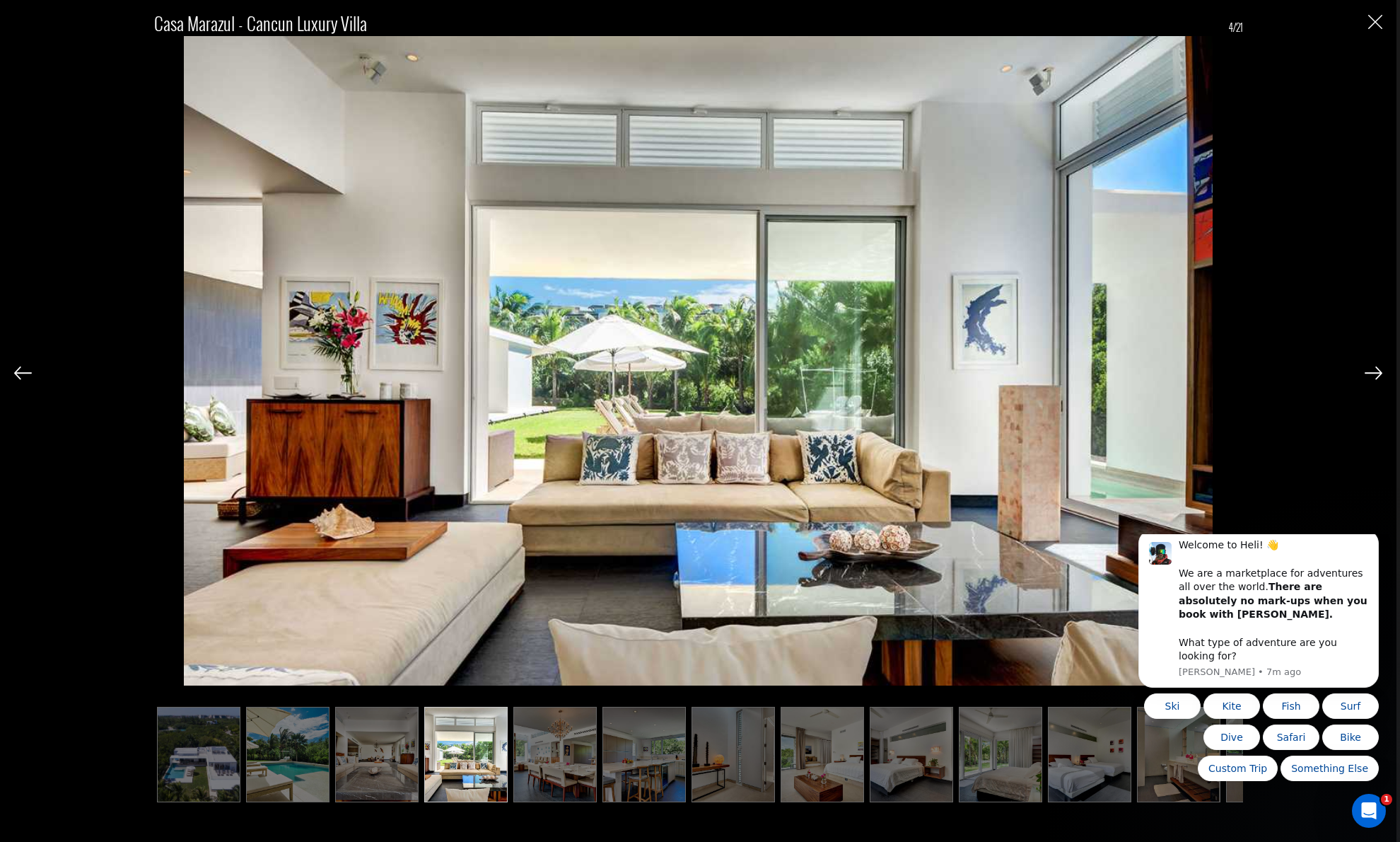
click at [1373, 371] on img at bounding box center [1373, 373] width 18 height 13
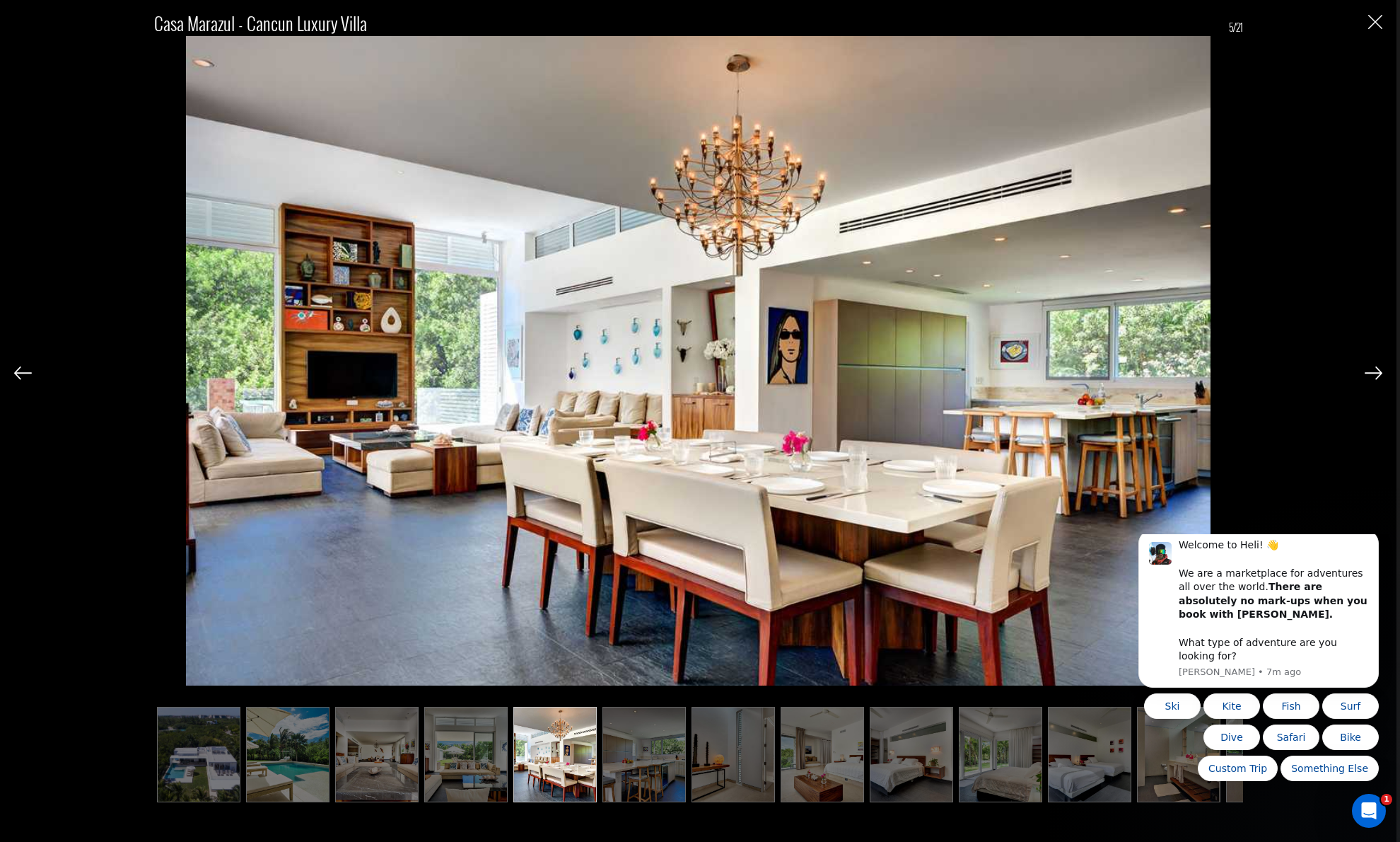
click at [1373, 371] on img at bounding box center [1373, 373] width 18 height 13
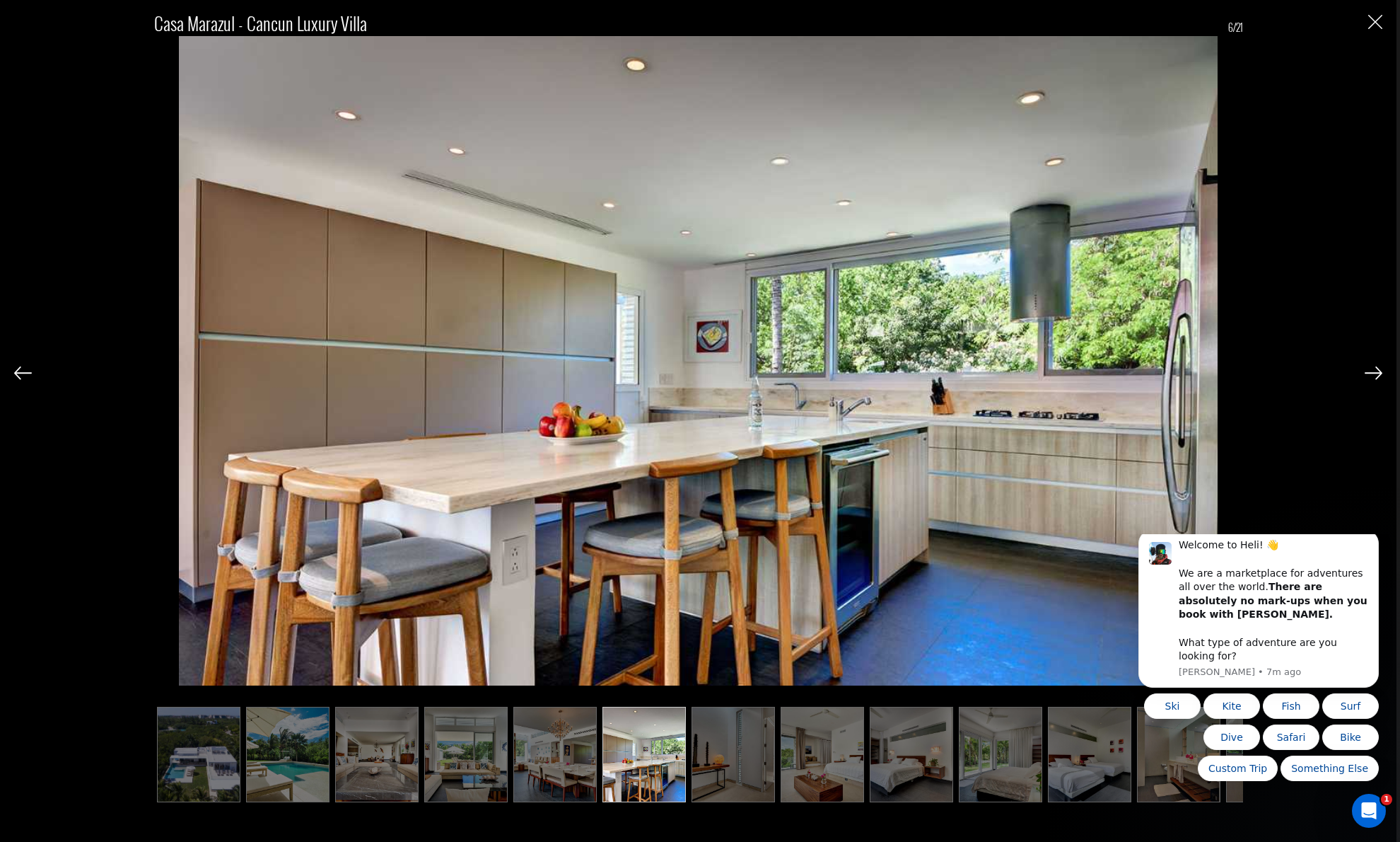
click at [1373, 371] on img at bounding box center [1373, 373] width 18 height 13
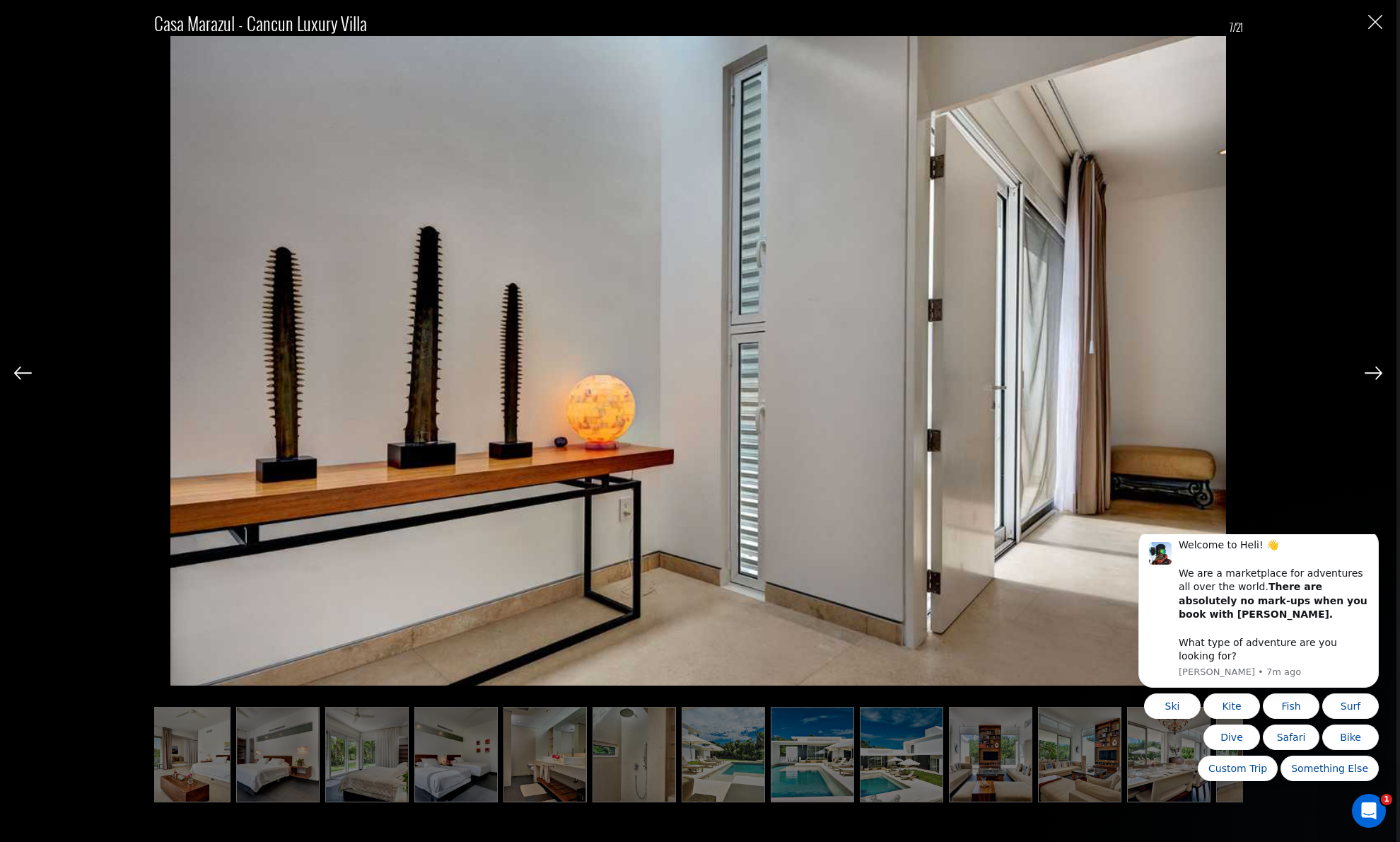
scroll to position [0, 646]
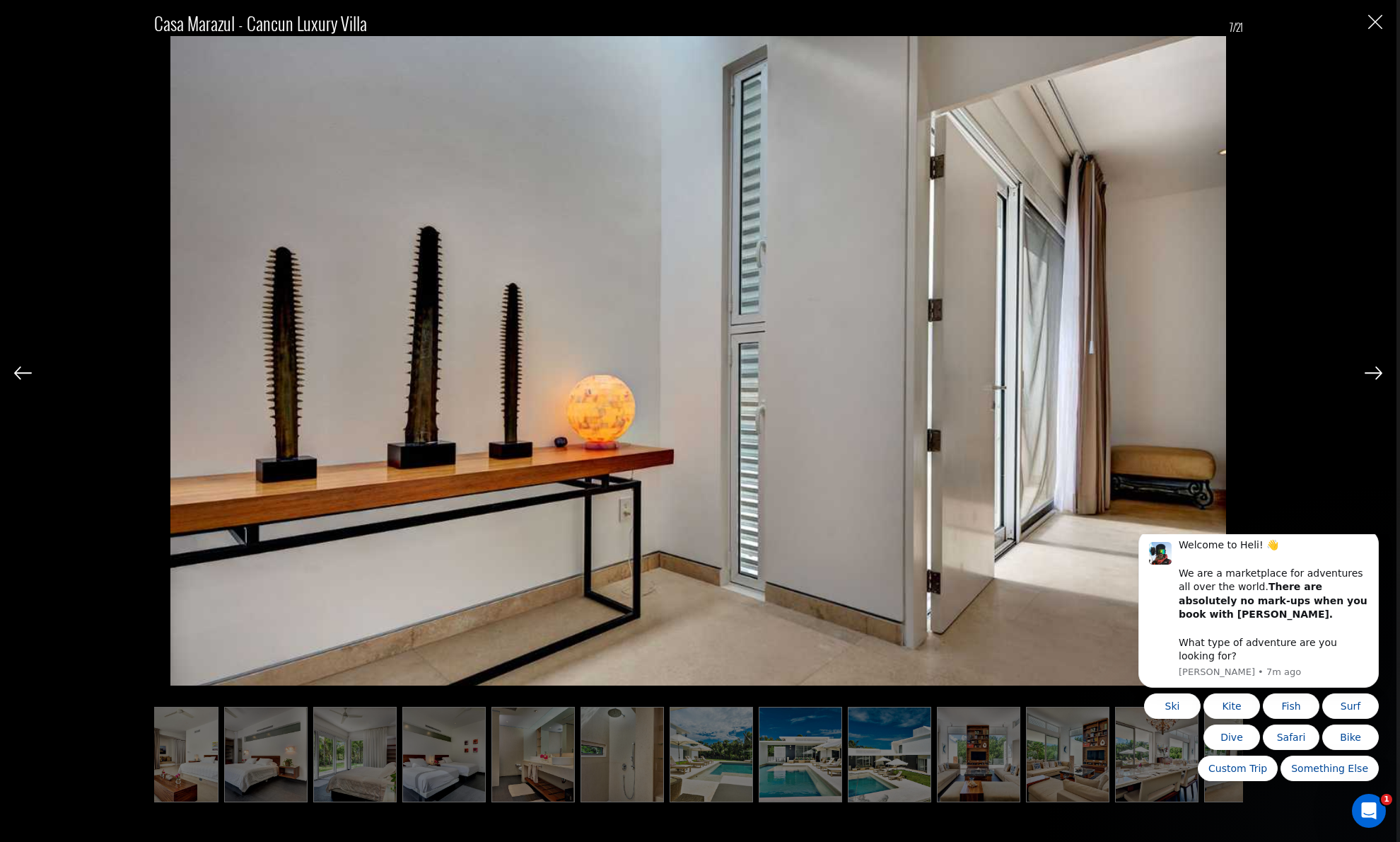
click at [1373, 371] on img at bounding box center [1373, 373] width 18 height 13
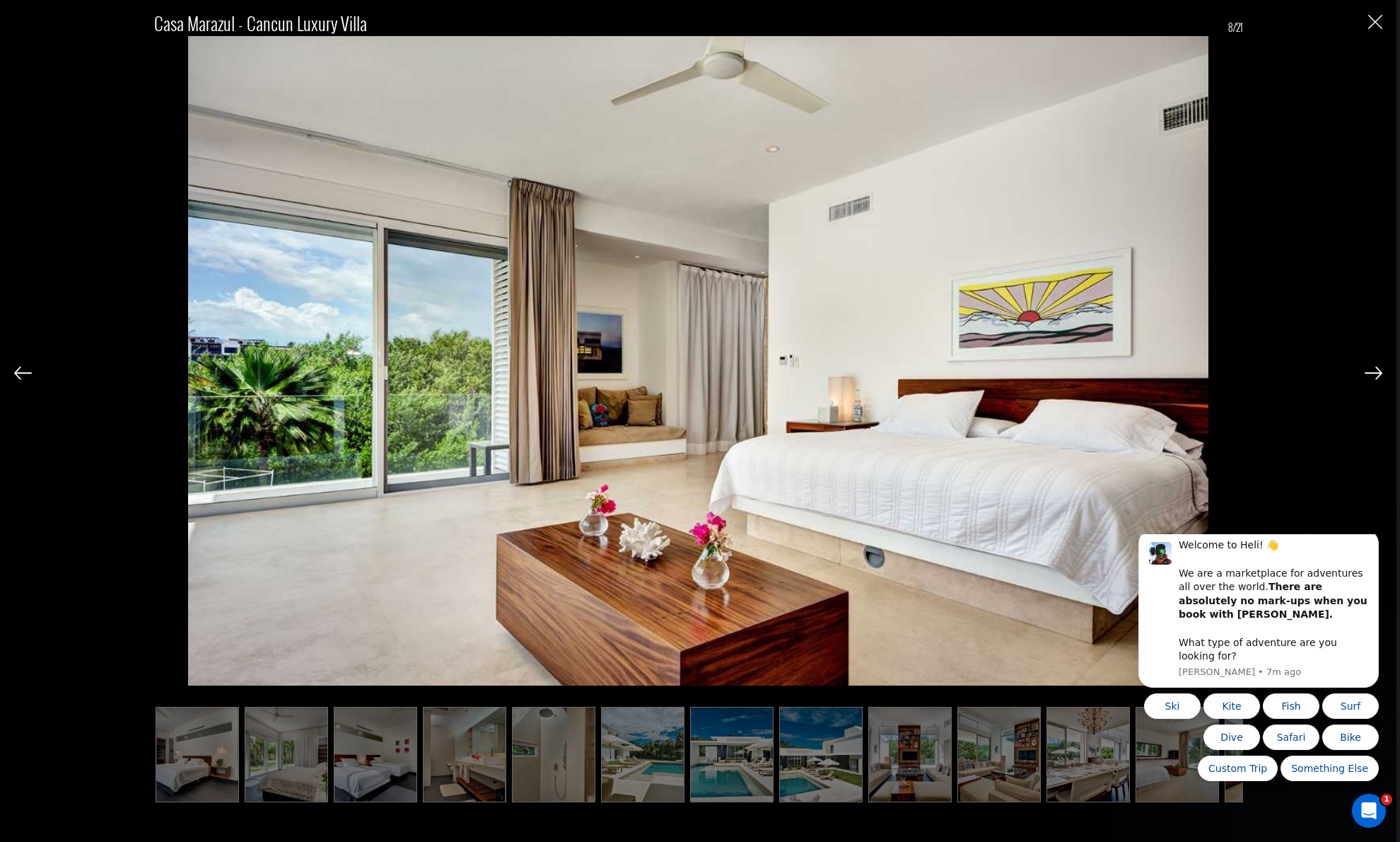
scroll to position [0, 716]
click at [1373, 371] on img at bounding box center [1373, 373] width 18 height 13
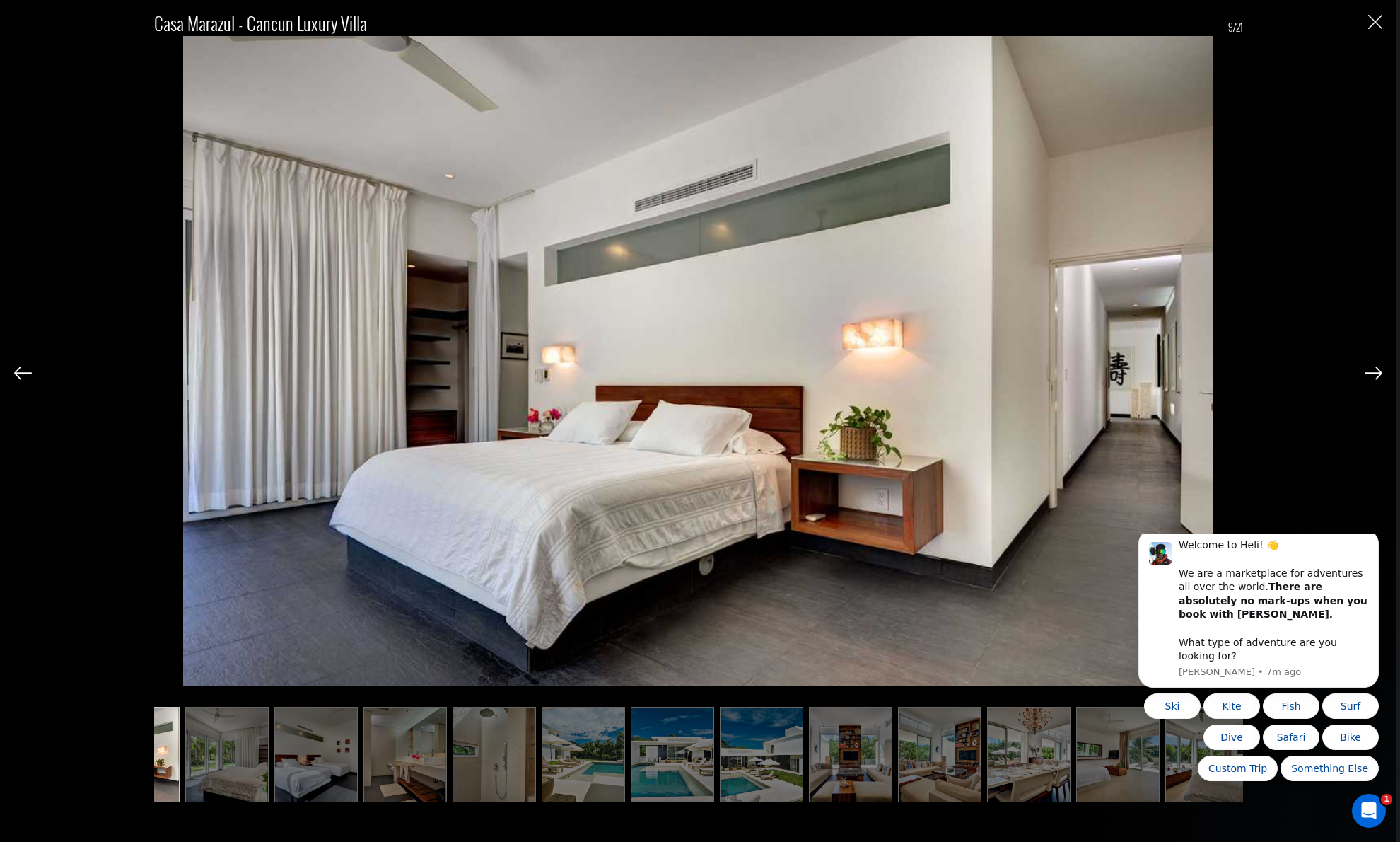
scroll to position [0, 782]
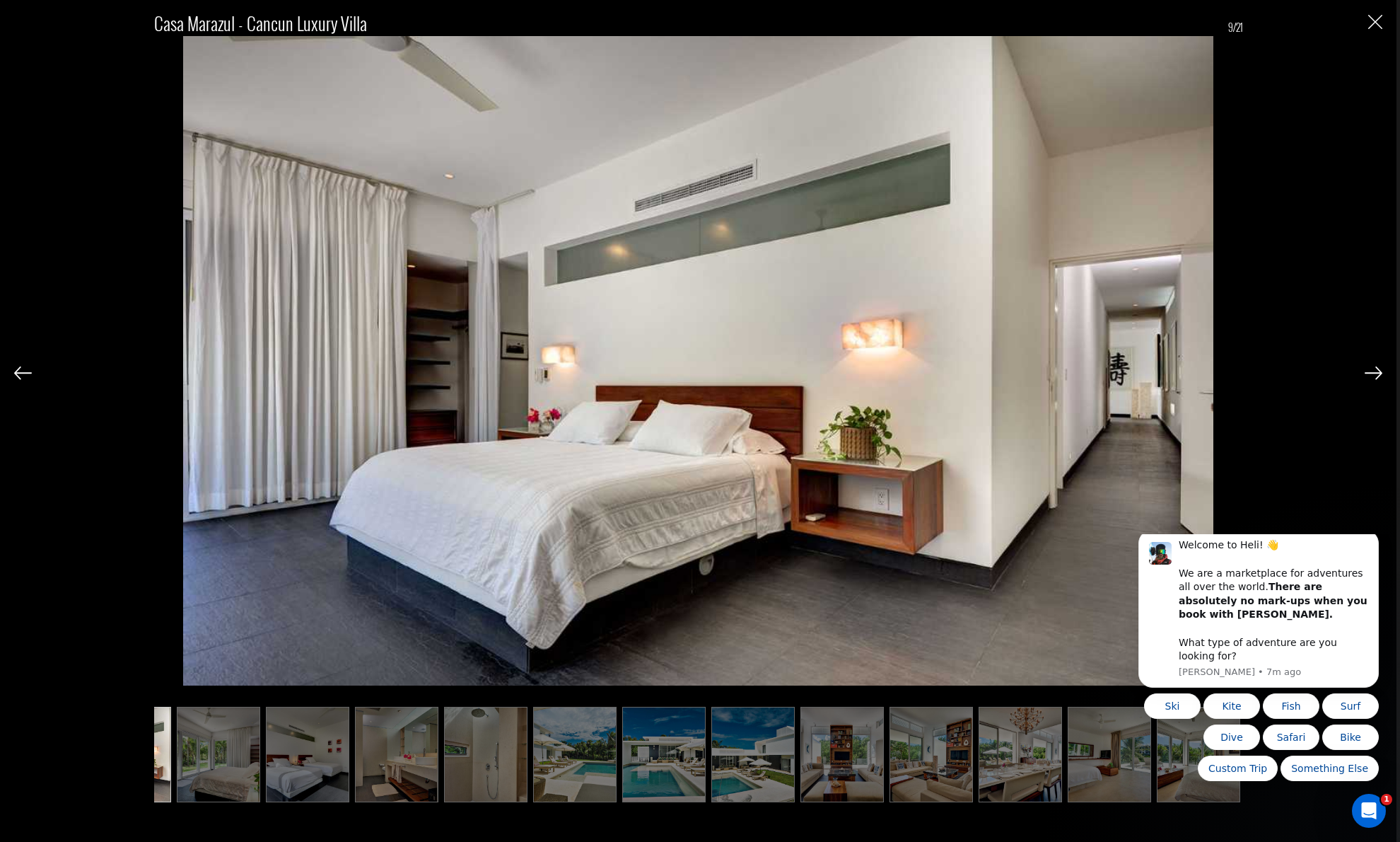
click at [1373, 371] on img at bounding box center [1373, 373] width 18 height 13
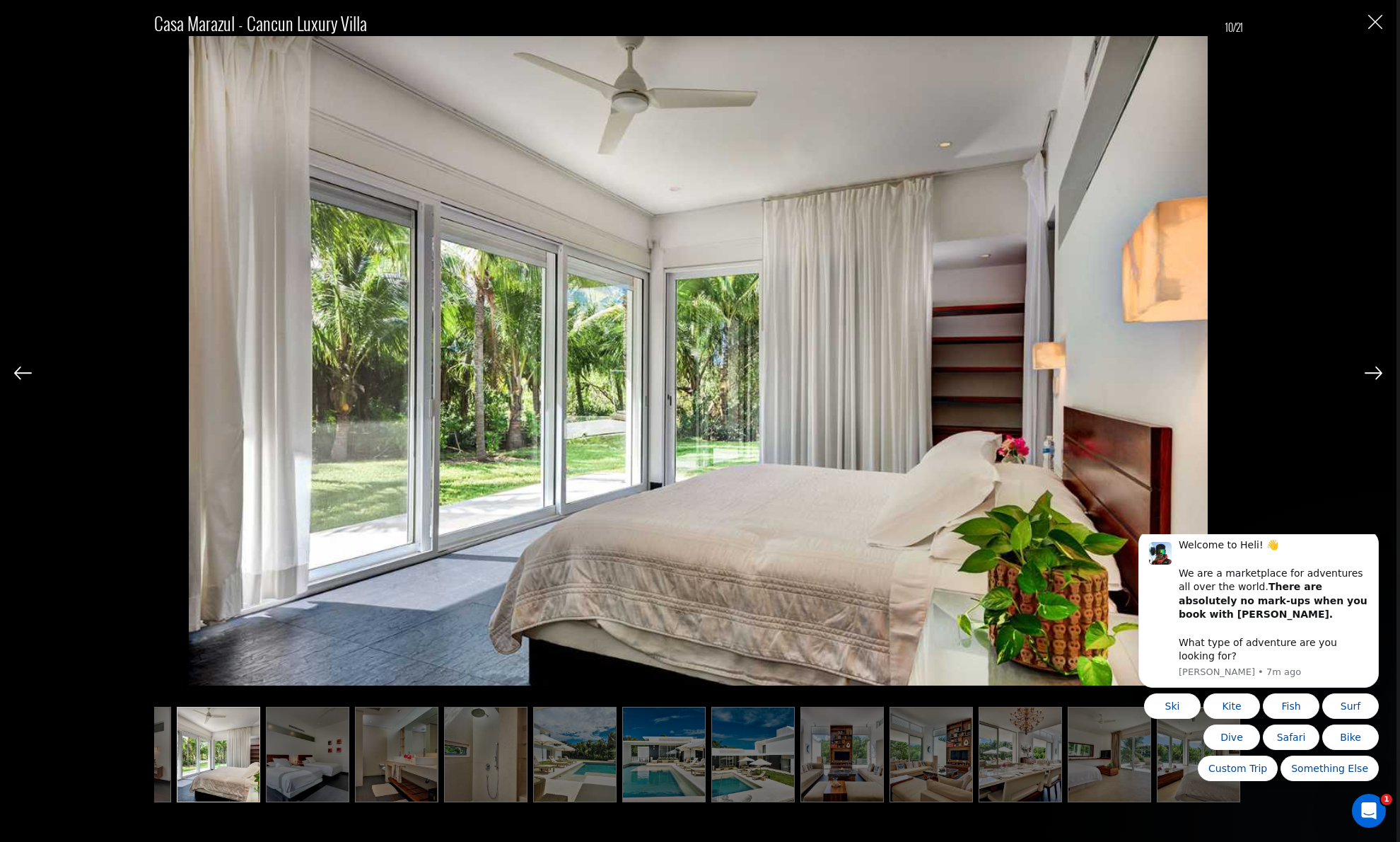
click at [1373, 371] on img at bounding box center [1373, 373] width 18 height 13
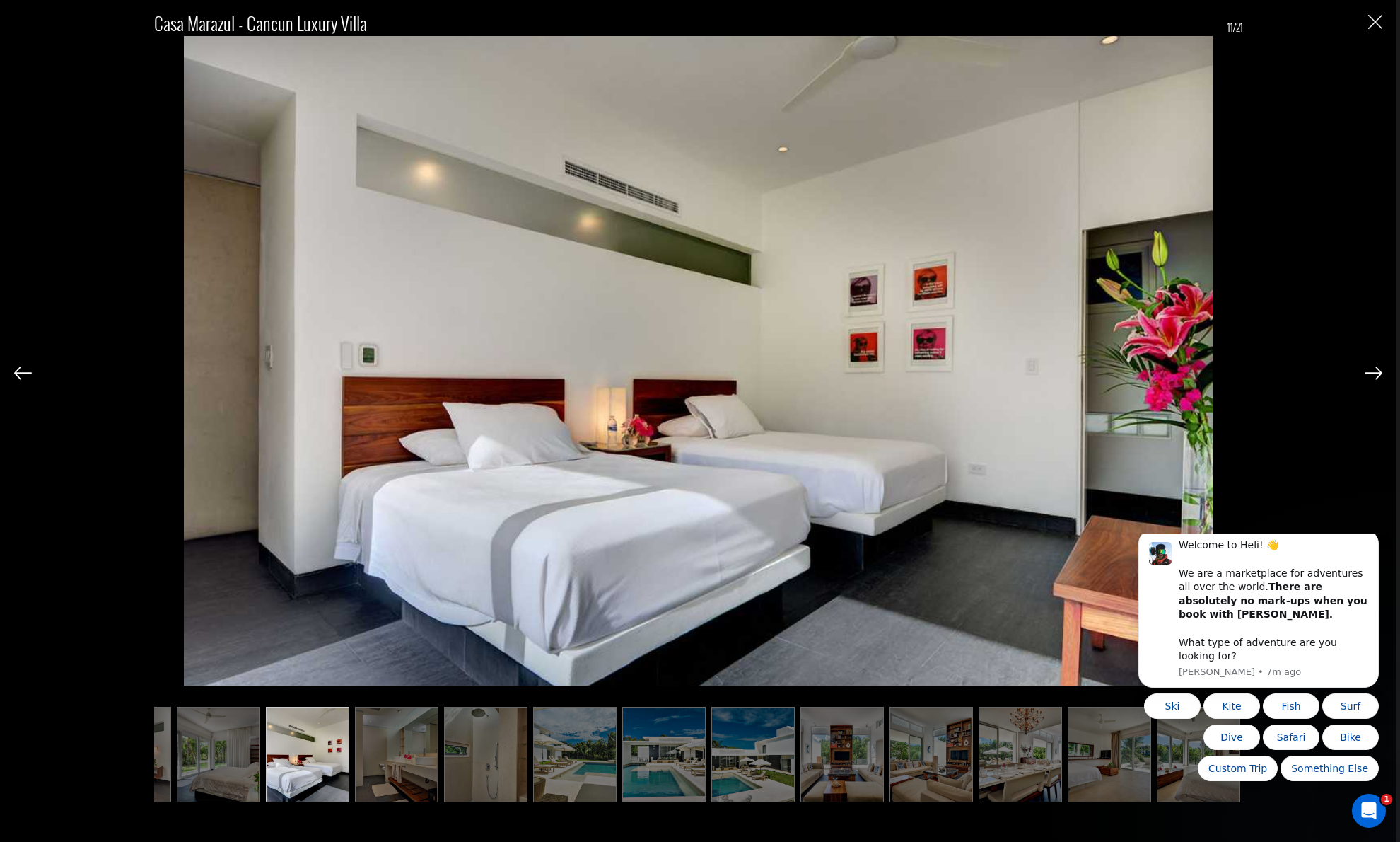
click at [1373, 371] on img at bounding box center [1373, 373] width 18 height 13
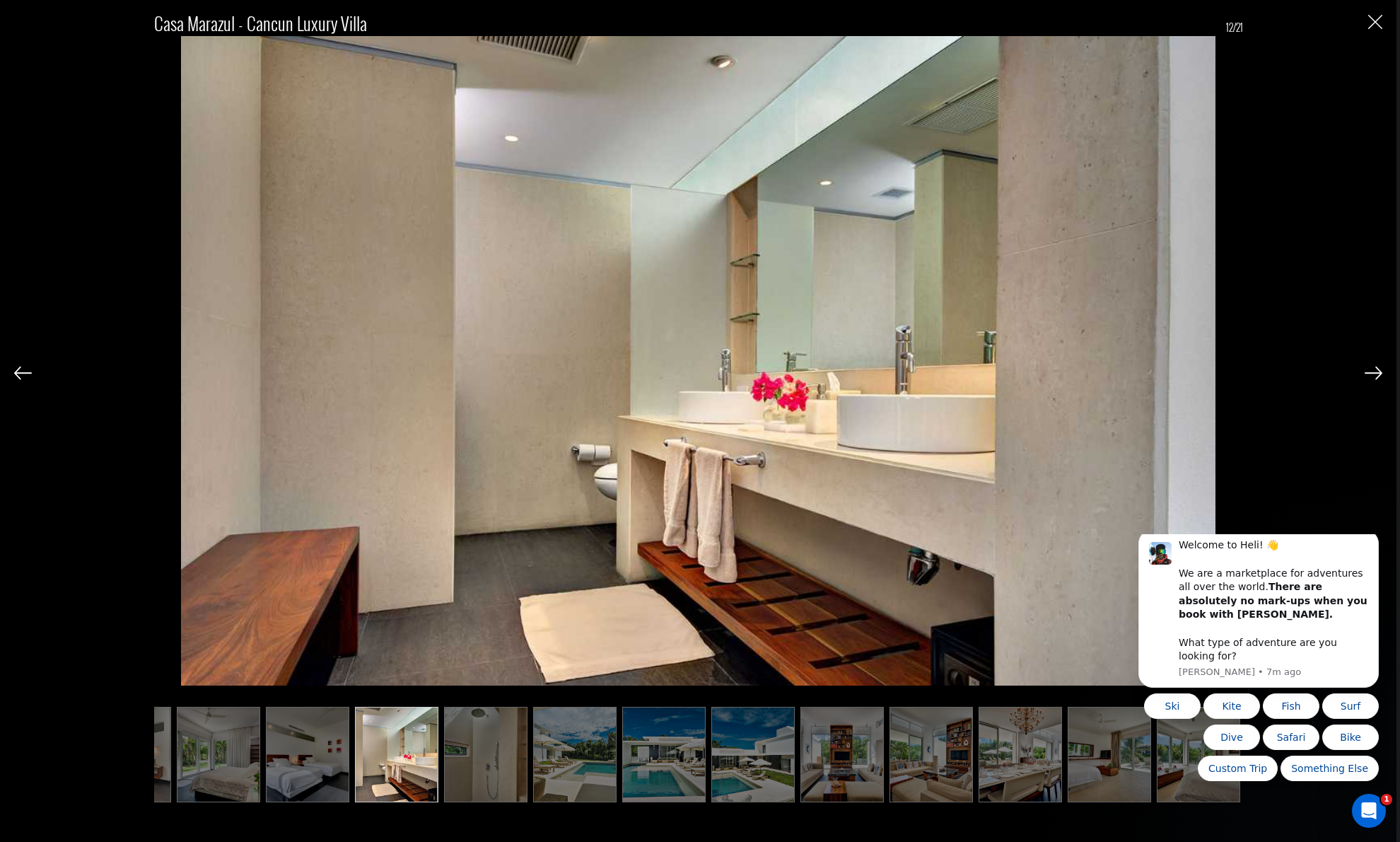
click at [1373, 371] on img at bounding box center [1373, 373] width 18 height 13
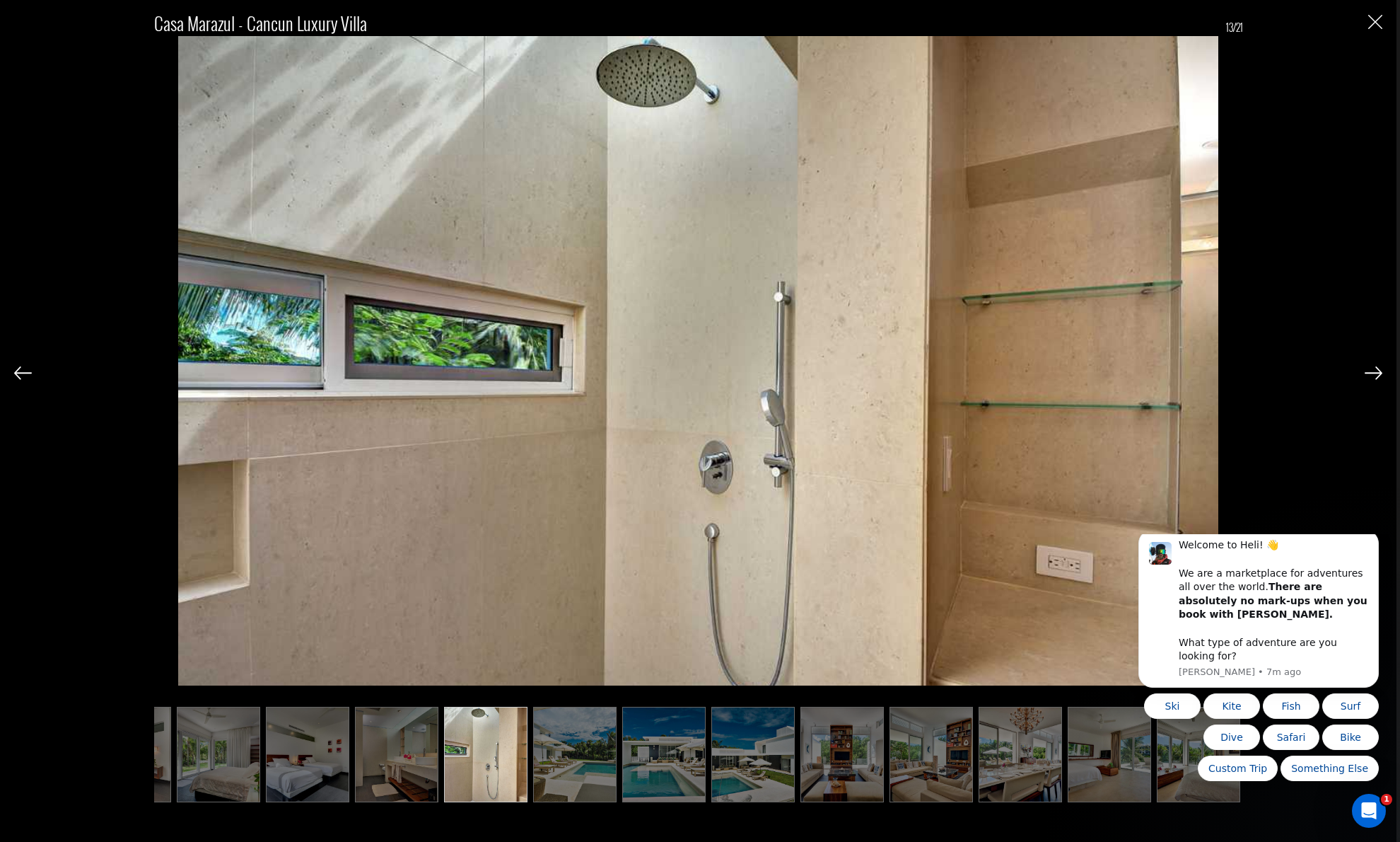
click at [1373, 371] on img at bounding box center [1373, 373] width 18 height 13
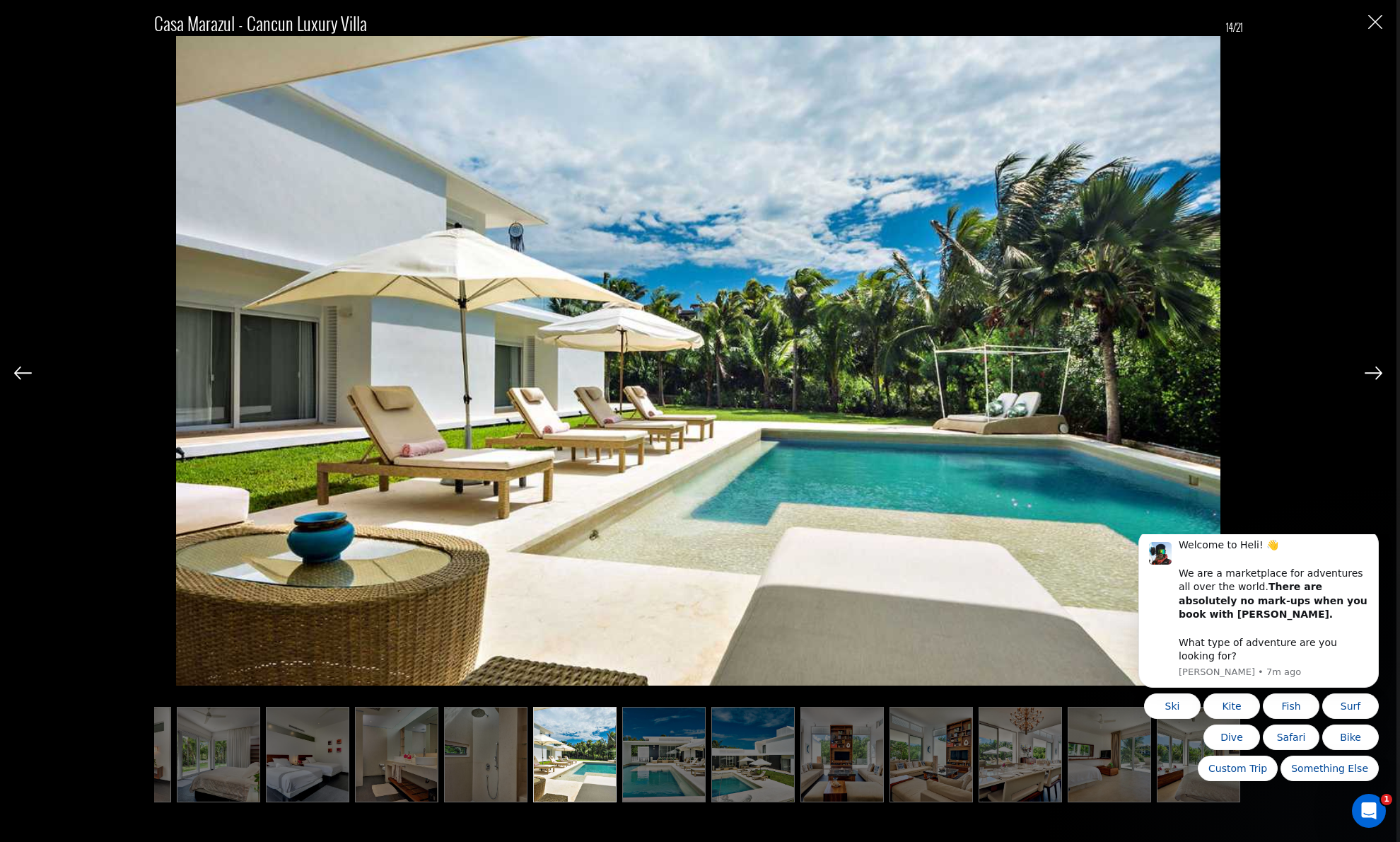
click at [1373, 371] on img at bounding box center [1373, 373] width 18 height 13
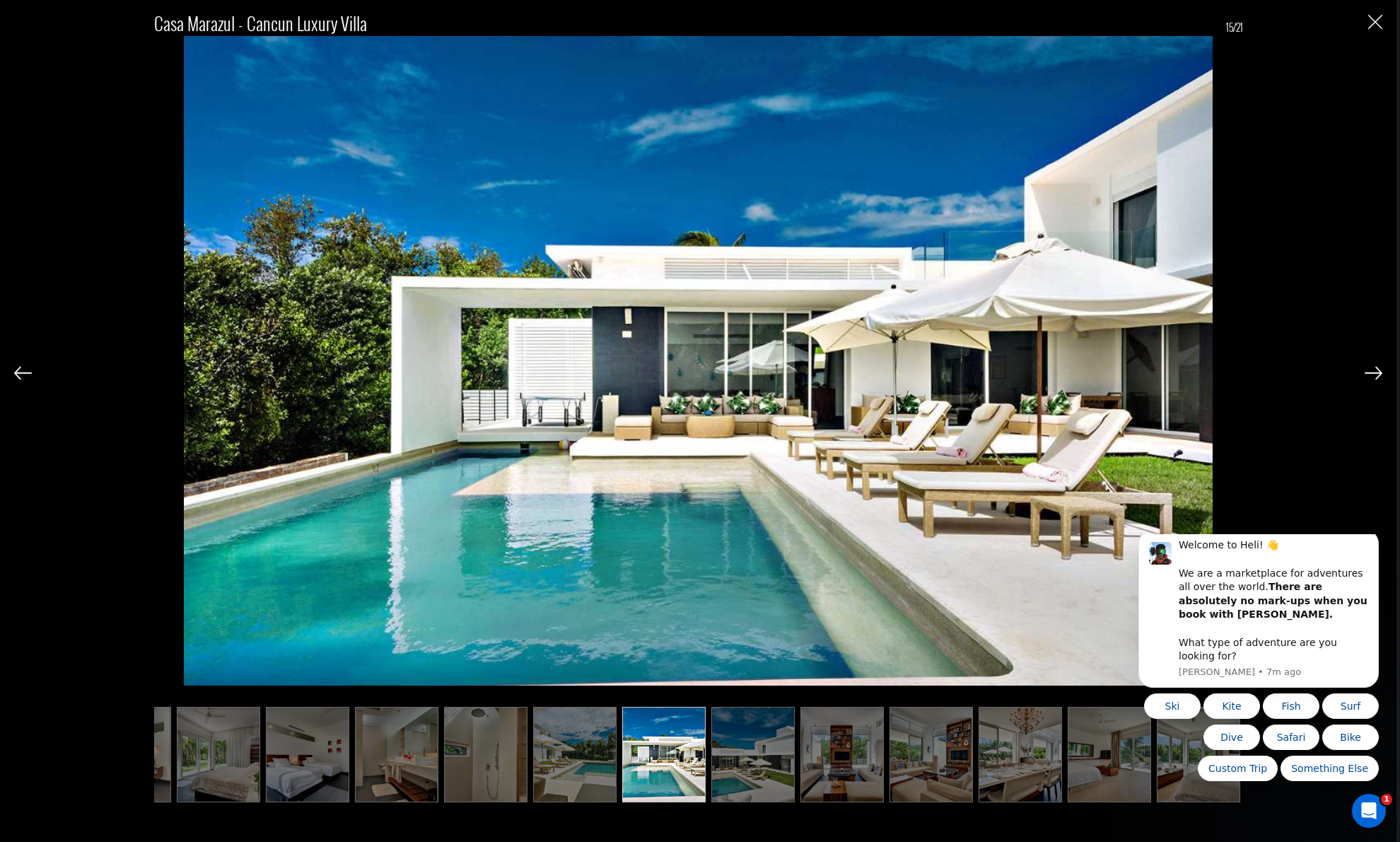
click at [1373, 371] on img at bounding box center [1373, 373] width 18 height 13
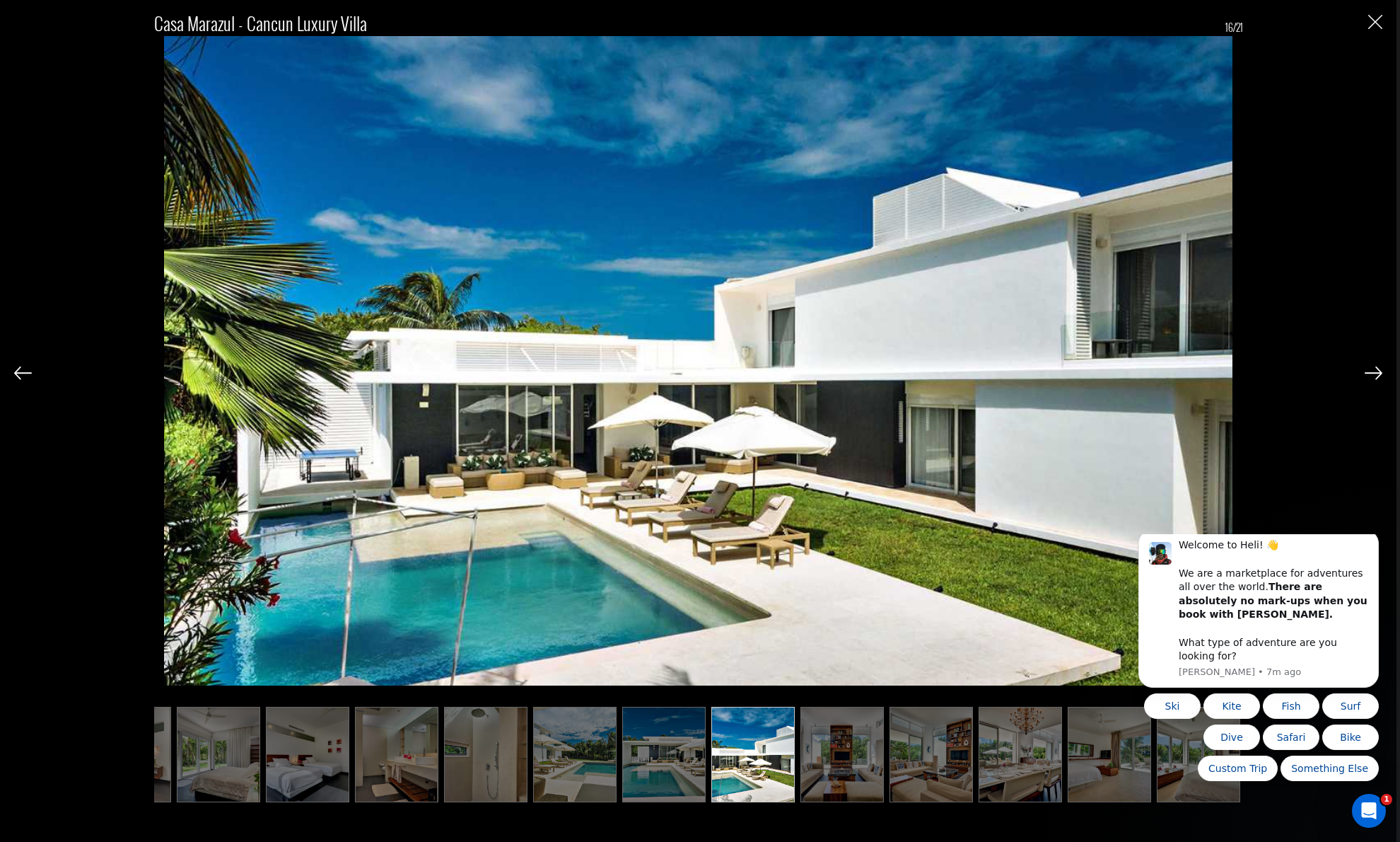
click at [1373, 371] on img at bounding box center [1373, 373] width 18 height 13
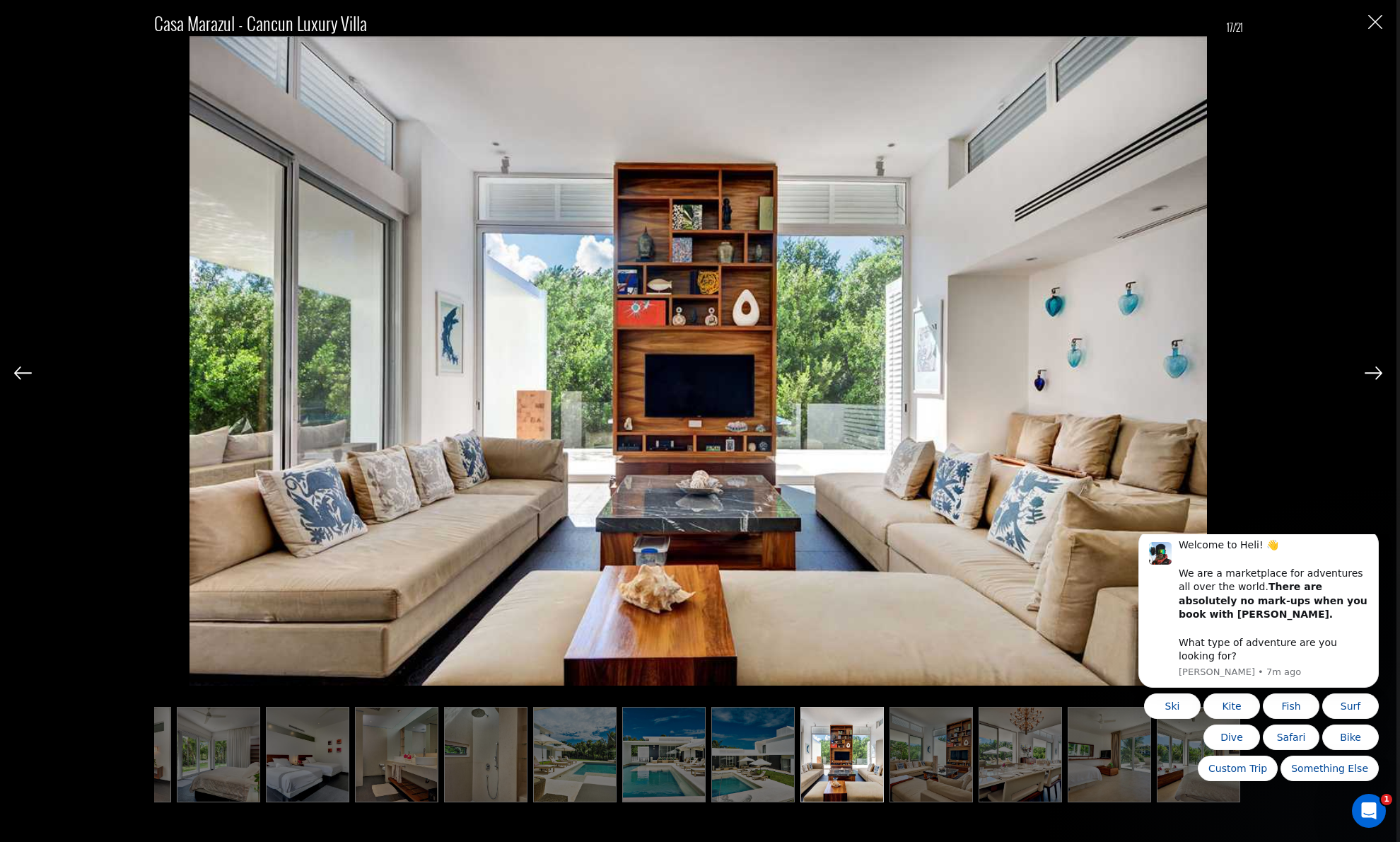
scroll to position [1311, 0]
